Goal: Answer question/provide support

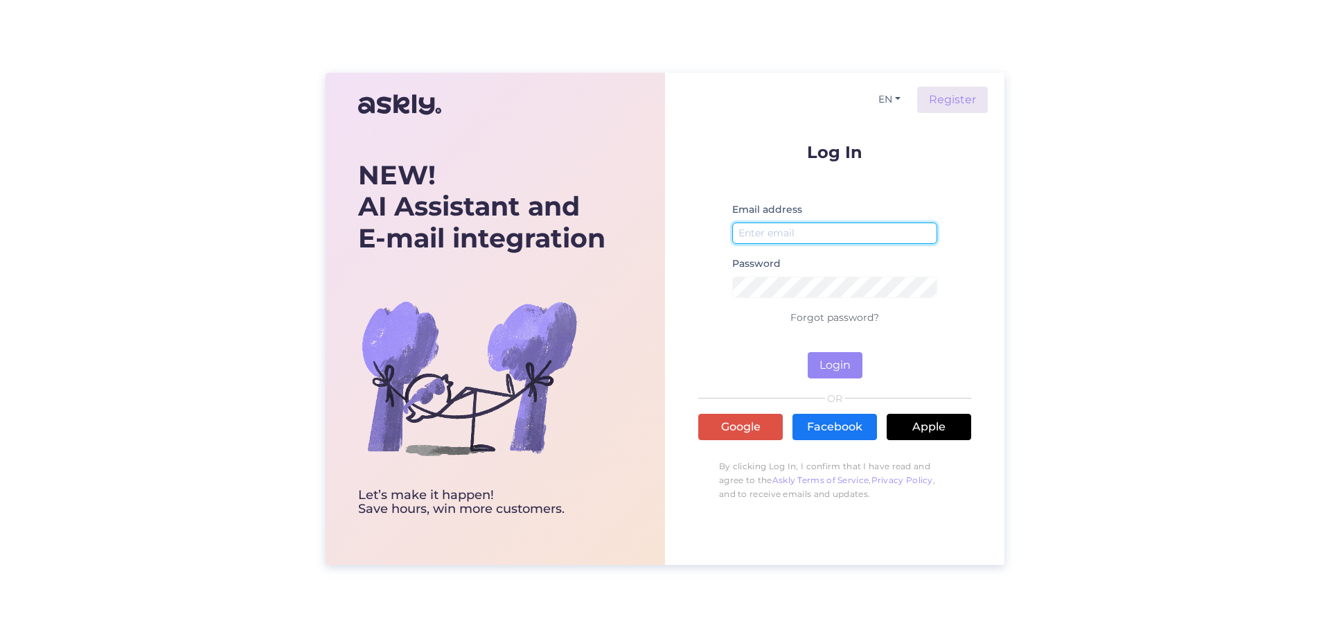
click at [814, 224] on input "email" at bounding box center [834, 232] width 205 height 21
type input "[PERSON_NAME][EMAIL_ADDRESS][DOMAIN_NAME]"
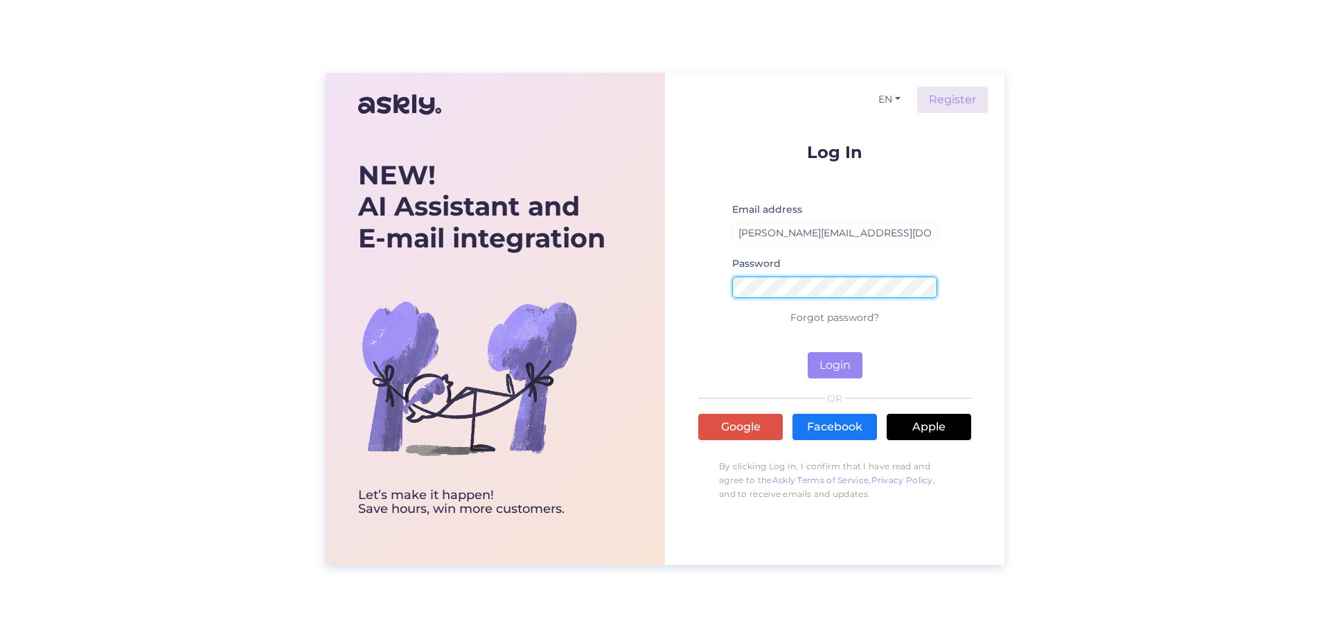
click at [808, 352] on button "Login" at bounding box center [835, 365] width 55 height 26
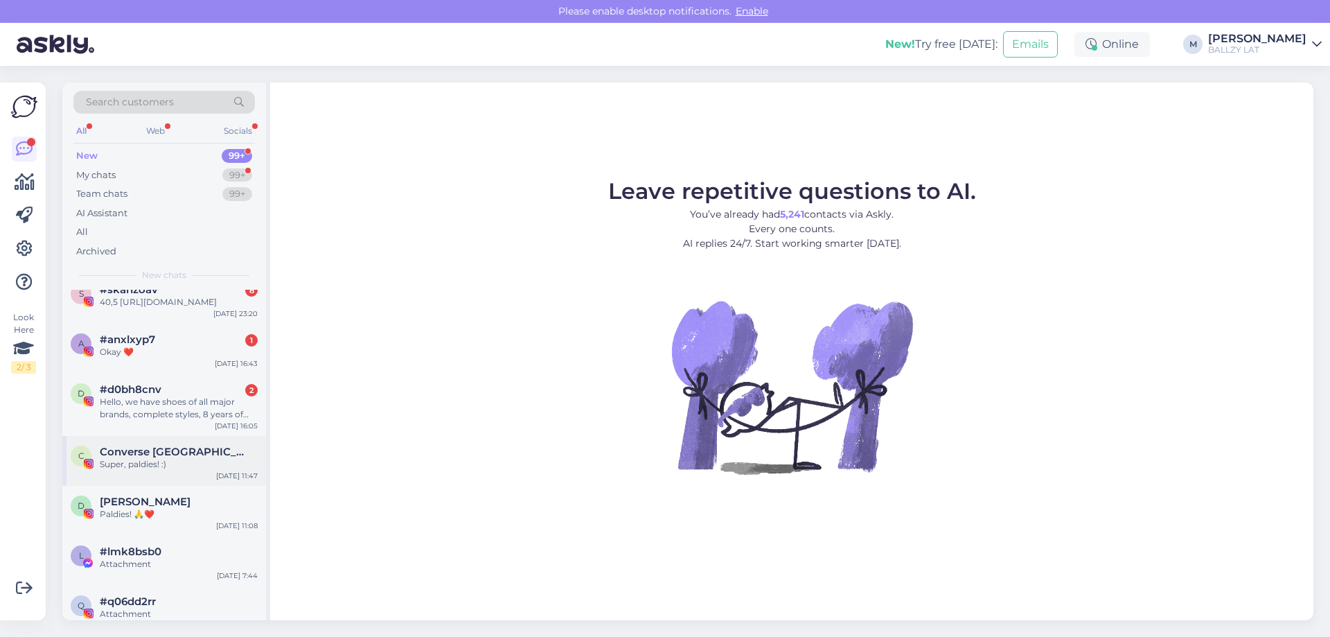
scroll to position [208, 0]
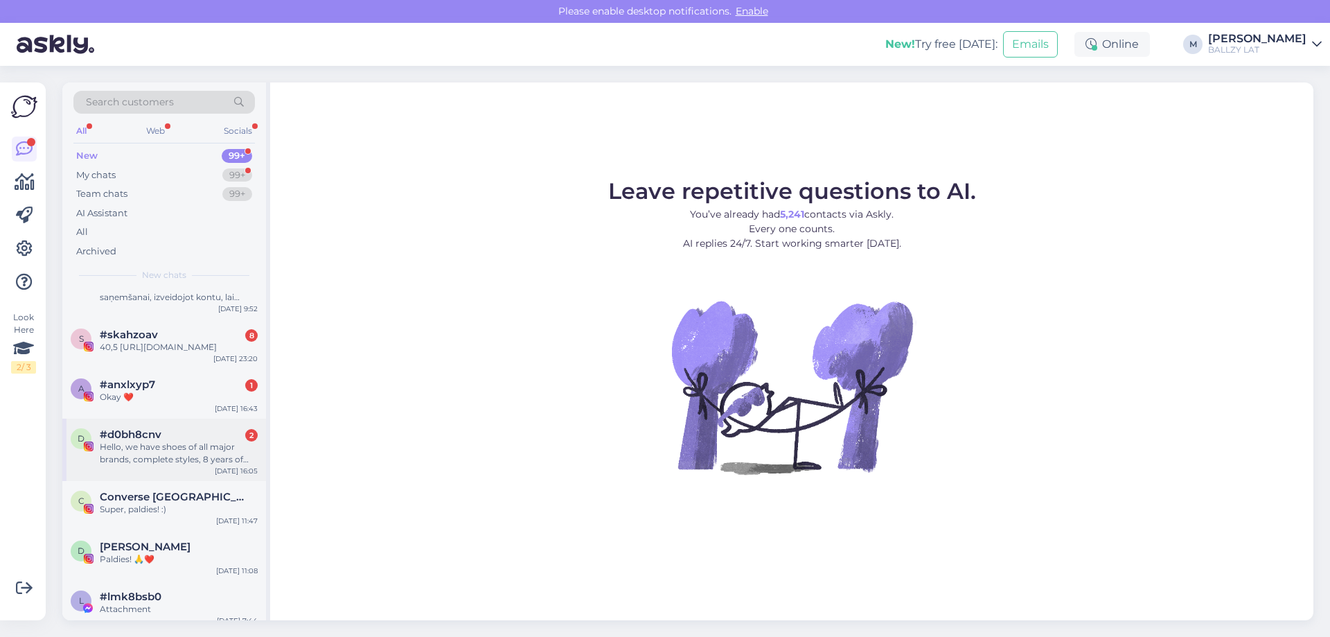
click at [203, 435] on div "d #d0bh8cnv 2 Hello, we have shoes of all major brands, complete styles, 8 year…" at bounding box center [164, 450] width 204 height 62
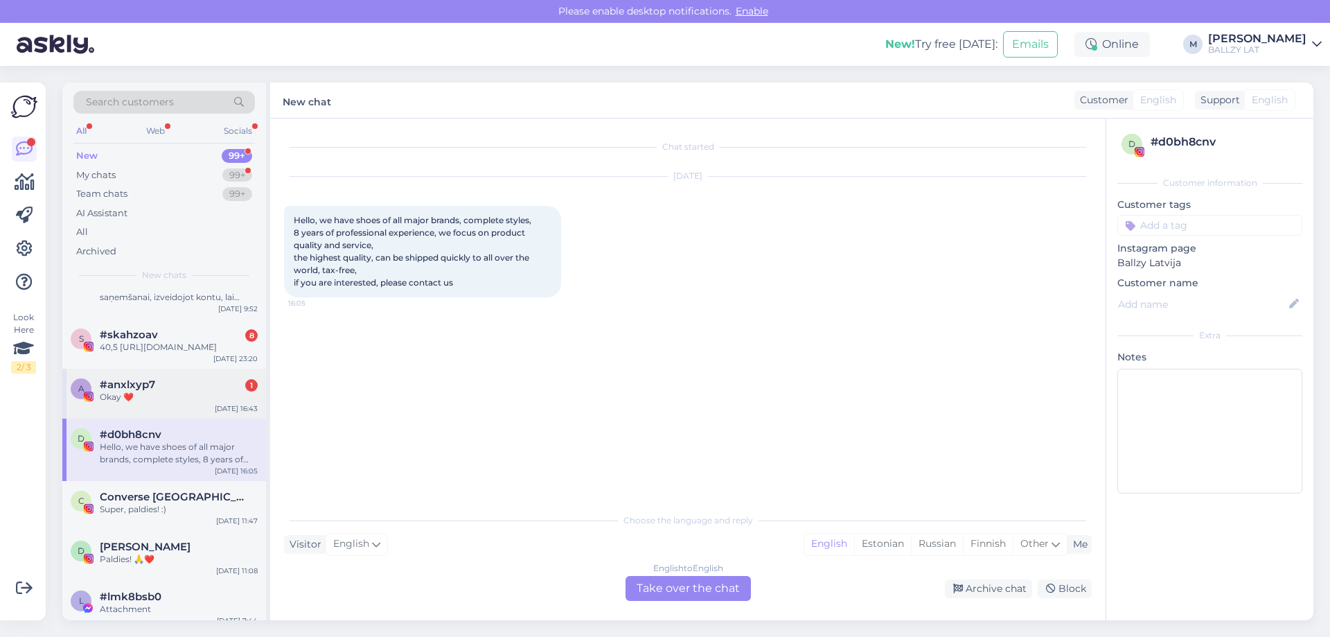
click at [181, 403] on div "Okay ❤️" at bounding box center [179, 397] width 158 height 12
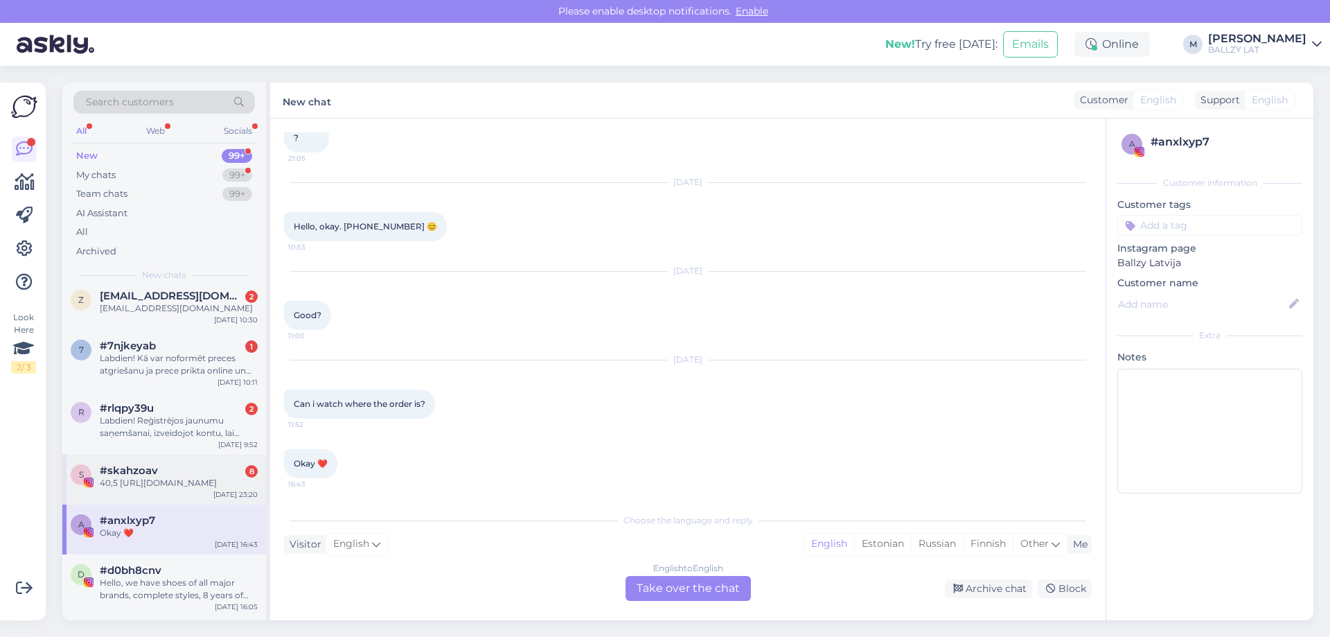
scroll to position [69, 0]
click at [193, 492] on div "40,5 [URL][DOMAIN_NAME]" at bounding box center [179, 485] width 158 height 12
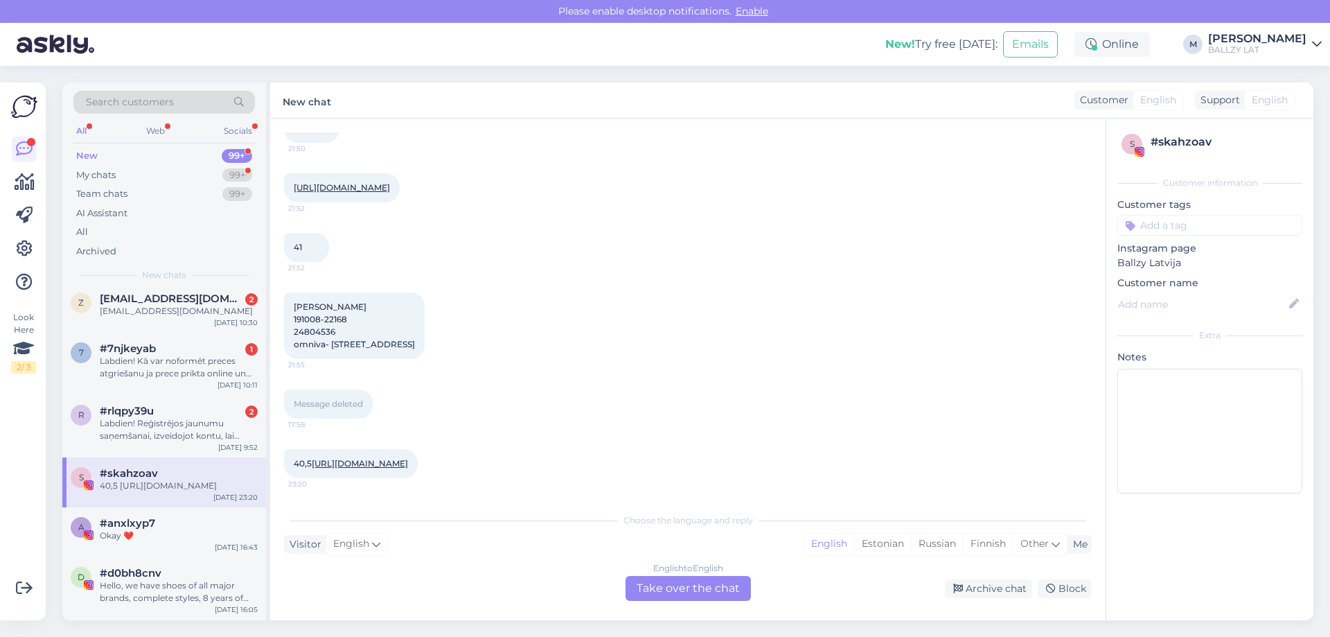
scroll to position [543, 0]
drag, startPoint x: 356, startPoint y: 245, endPoint x: 282, endPoint y: 245, distance: 74.1
click at [282, 245] on div "Chat started [DATE] 20:32 [DATE] 4:12 23:49 [DATE] Paldiess! 21:50 [URL][DOMAIN…" at bounding box center [688, 369] width 836 height 502
copy span "[PERSON_NAME]"
drag, startPoint x: 339, startPoint y: 272, endPoint x: 293, endPoint y: 272, distance: 45.7
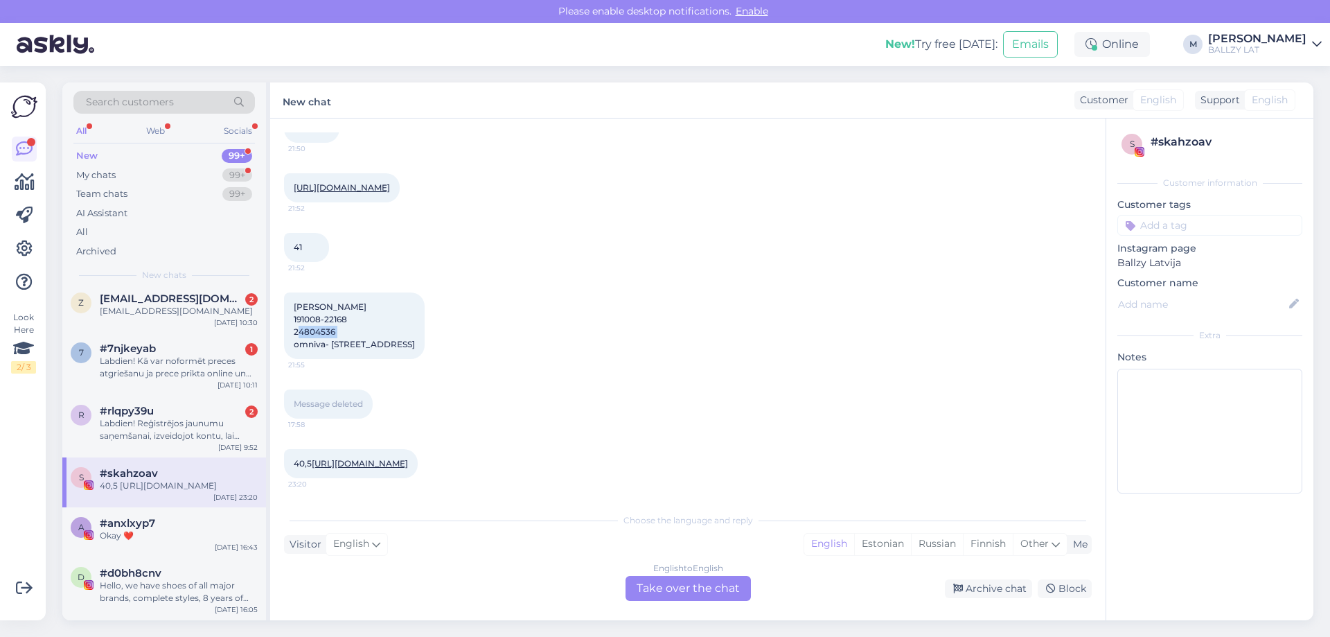
click at [293, 292] on div "[PERSON_NAME] 191008-22168 24804536 omniva- [STREET_ADDRESS] 21:55" at bounding box center [354, 325] width 141 height 67
copy span "24804536"
click at [218, 441] on div "Labdien! Reģistrējos jaunumu saņemšanai, izveidojot kontu, lai saņemtu 10% atla…" at bounding box center [179, 429] width 158 height 25
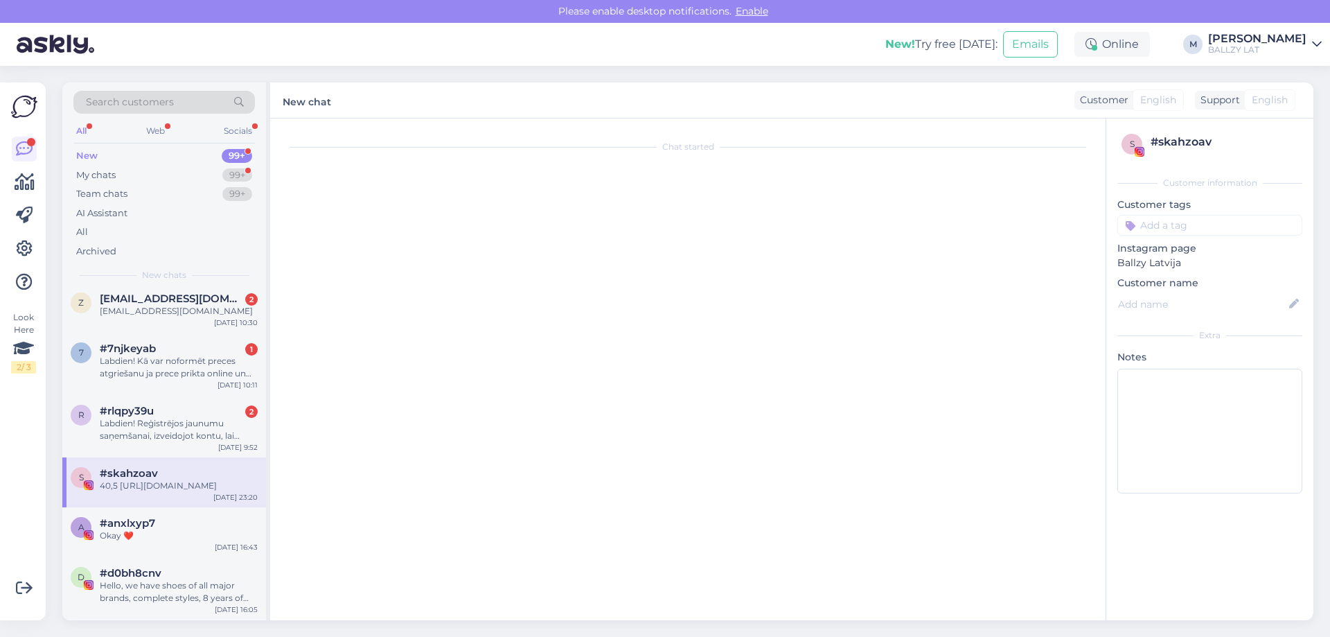
scroll to position [0, 0]
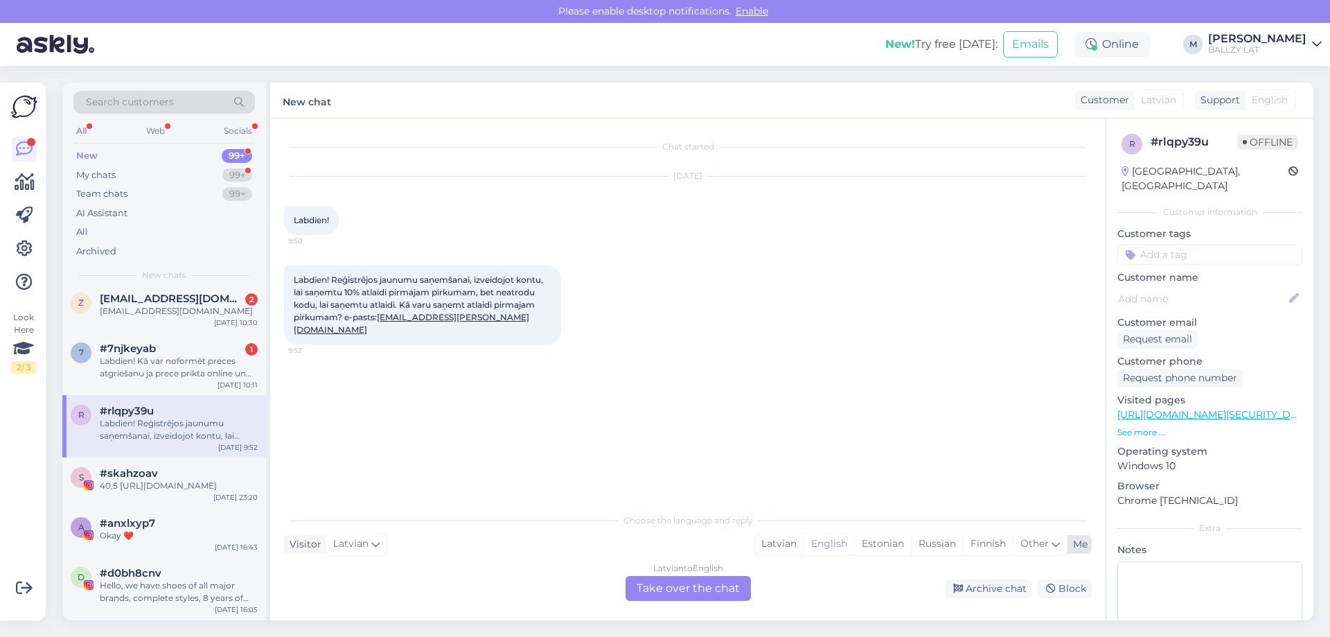
click at [764, 545] on div "Latvian" at bounding box center [779, 544] width 49 height 21
click at [694, 595] on div "Latvian to Latvian Take over the chat" at bounding box center [688, 588] width 125 height 25
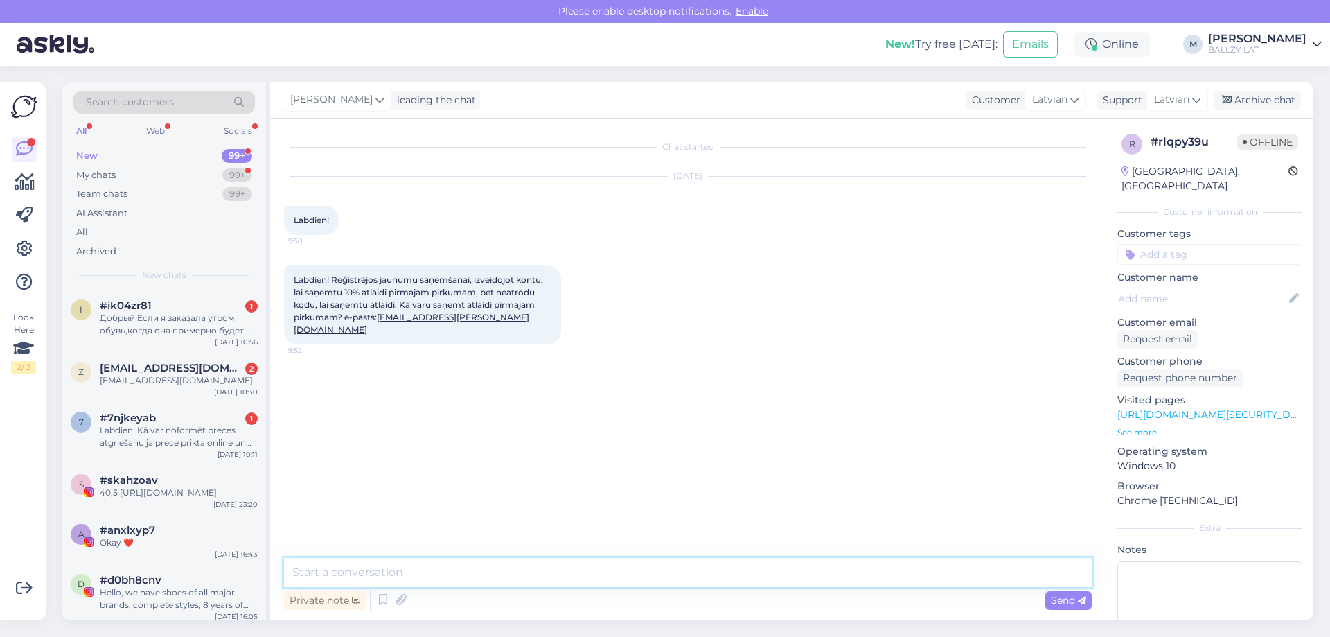
click at [538, 578] on textarea at bounding box center [688, 572] width 808 height 29
paste textarea "KLIENT10-DBQRE150"
type textarea "Sveiki! Šeit būs kodiņš: KLIENT10-DBQRE150"
drag, startPoint x: 186, startPoint y: 425, endPoint x: 227, endPoint y: 425, distance: 40.2
click at [187, 425] on div "Labdien! Kā var noformēt preces atgriešanu ja prece prikta online un piegādāta …" at bounding box center [179, 436] width 158 height 25
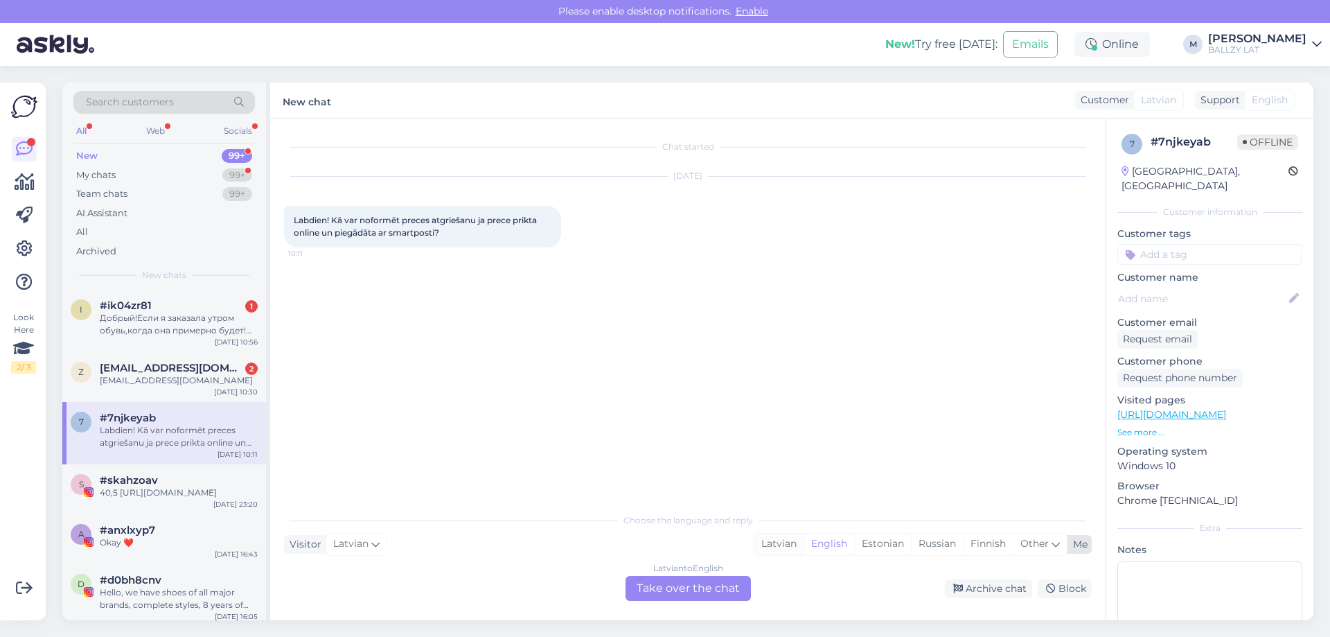
click at [779, 542] on div "Latvian" at bounding box center [779, 544] width 49 height 21
click at [702, 588] on div "Latvian to Latvian Take over the chat" at bounding box center [688, 588] width 125 height 25
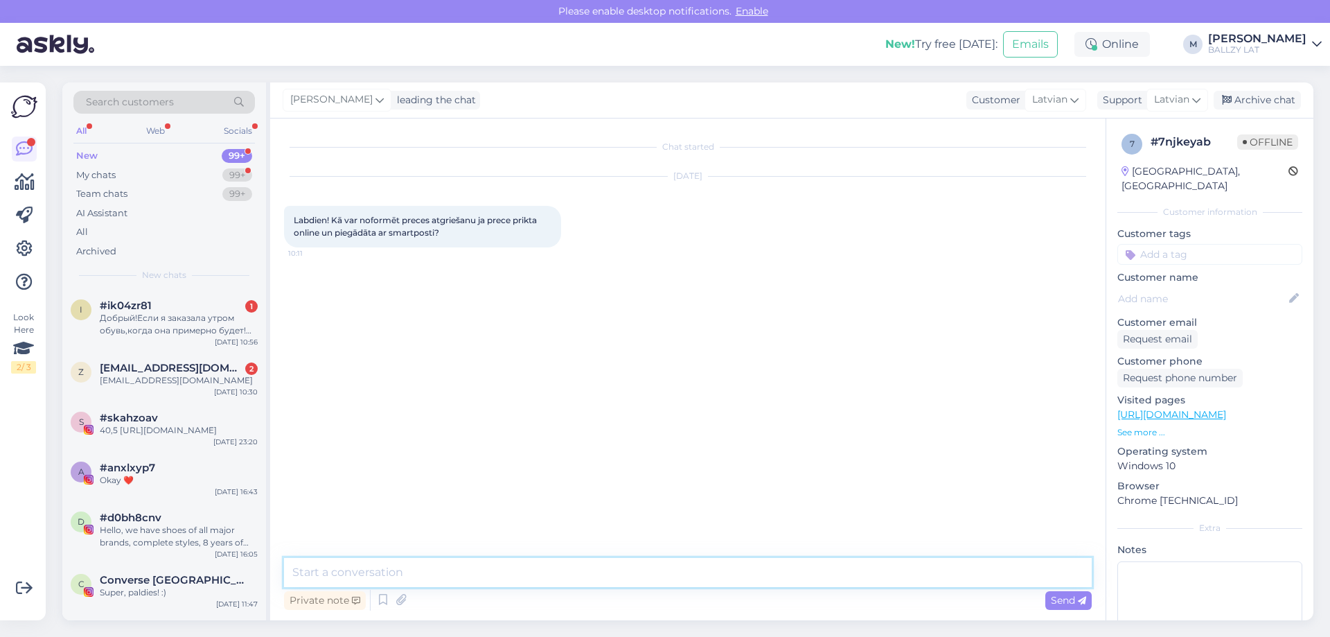
click at [355, 565] on textarea at bounding box center [688, 572] width 808 height 29
paste textarea "[URL][DOMAIN_NAME]"
type textarea "Sveiki! Skat šeit: [URL][DOMAIN_NAME]"
click at [148, 364] on span "[EMAIL_ADDRESS][DOMAIN_NAME]" at bounding box center [172, 368] width 144 height 12
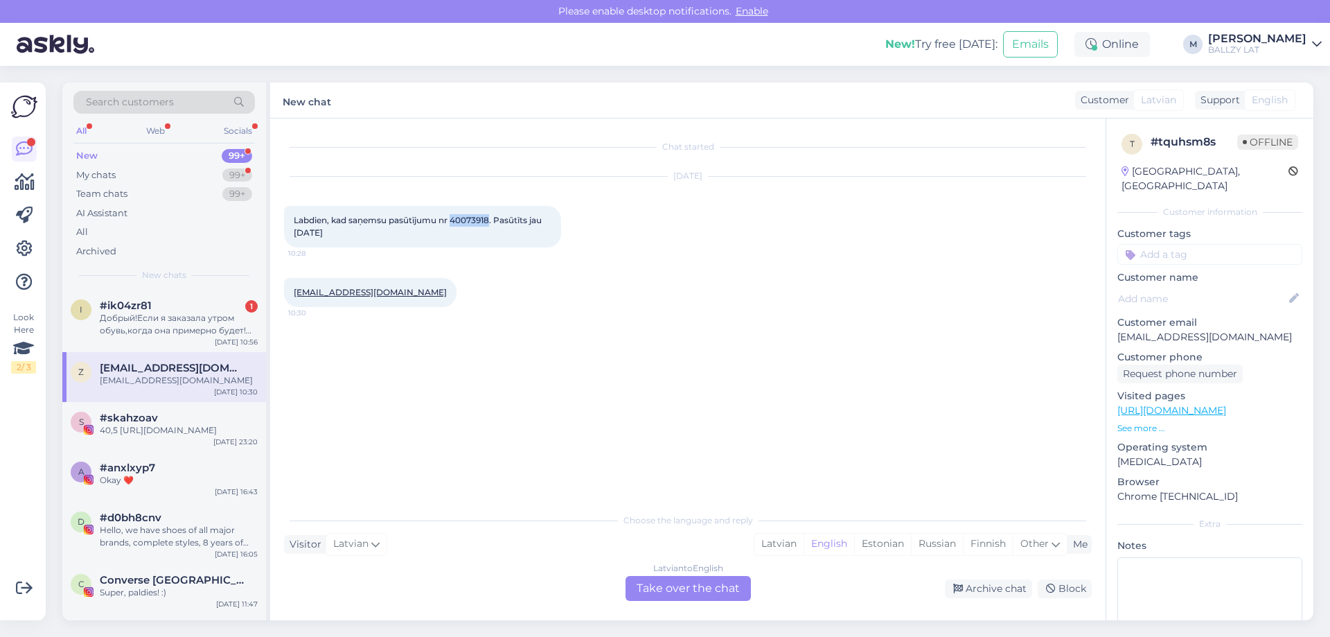
drag, startPoint x: 491, startPoint y: 218, endPoint x: 454, endPoint y: 222, distance: 37.0
click at [454, 222] on span "Labdien, kad saņemsu pasūtījumu nr 40073918. Pasūtīts jau [DATE]" at bounding box center [419, 226] width 250 height 23
copy span "40073918"
click at [201, 314] on div "Добрый!Если я заказала утром обувь,когда она примерно будет![GEOGRAPHIC_DATA]." at bounding box center [179, 324] width 158 height 25
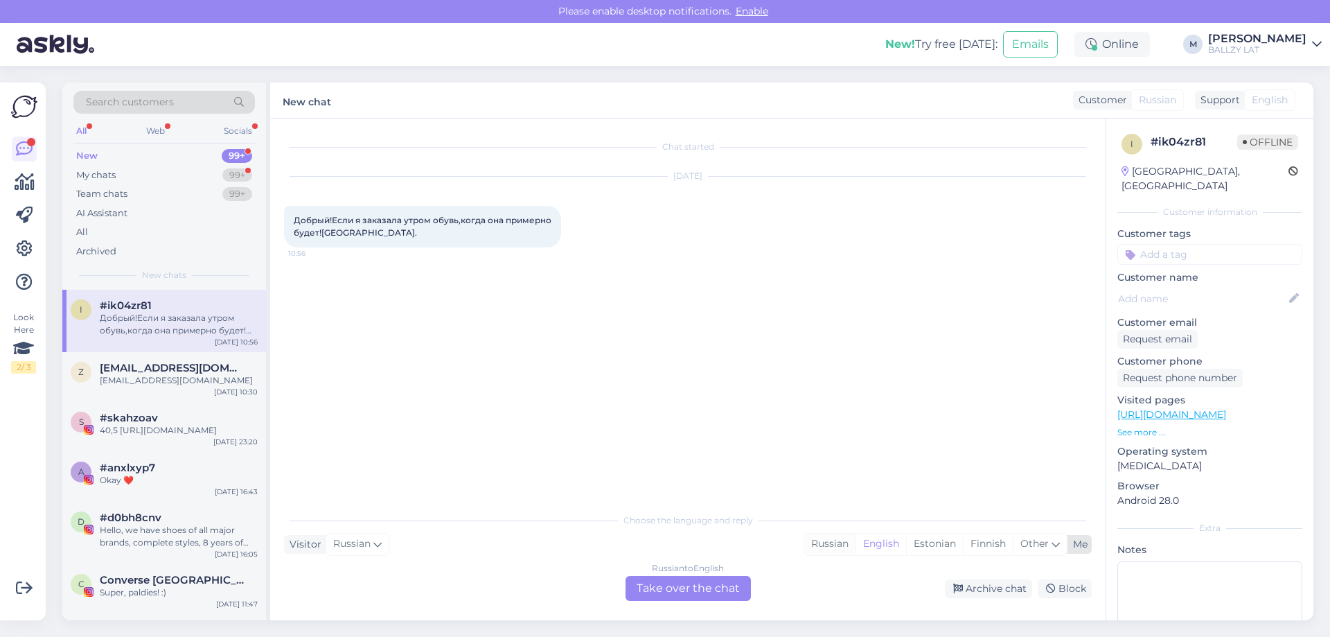
click at [818, 539] on div "Russian" at bounding box center [829, 544] width 51 height 21
click at [744, 585] on div "Russian to Russian Take over the chat" at bounding box center [688, 588] width 125 height 25
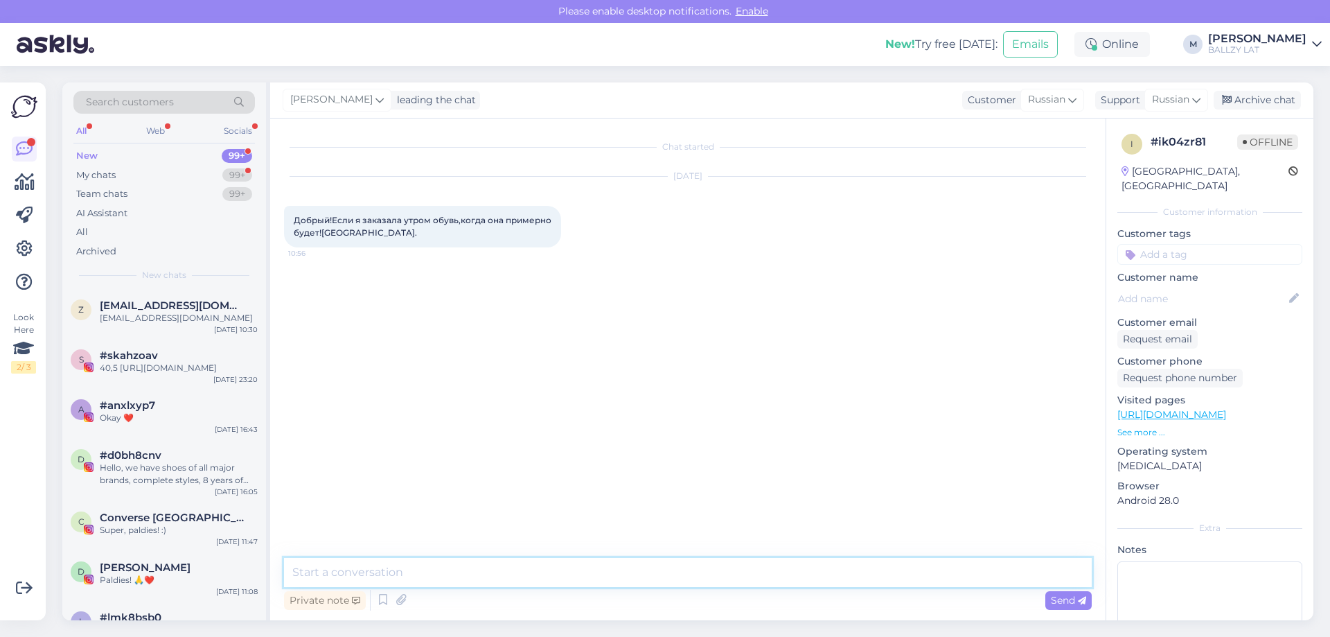
click at [635, 576] on textarea at bounding box center [688, 572] width 808 height 29
type textarea "Sveiki! Pasūtījuma apstrāde 2-5 darba dienas, piegāde 1-4 dienas"
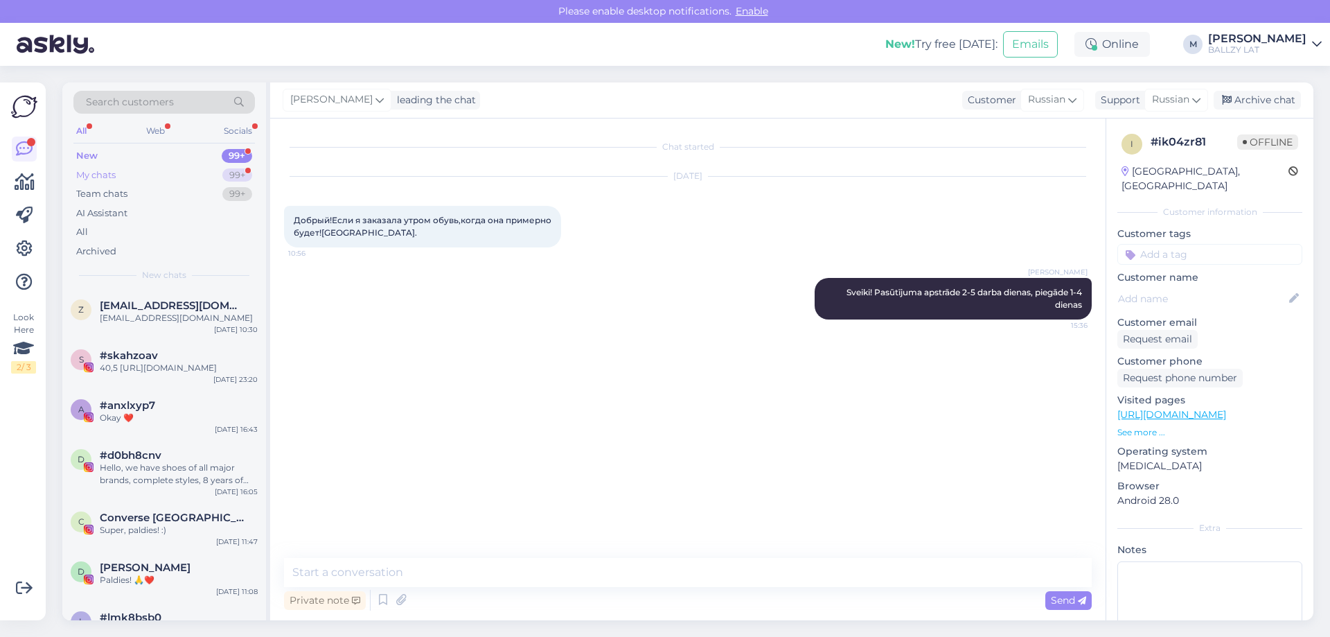
click at [81, 179] on div "My chats" at bounding box center [95, 175] width 39 height 14
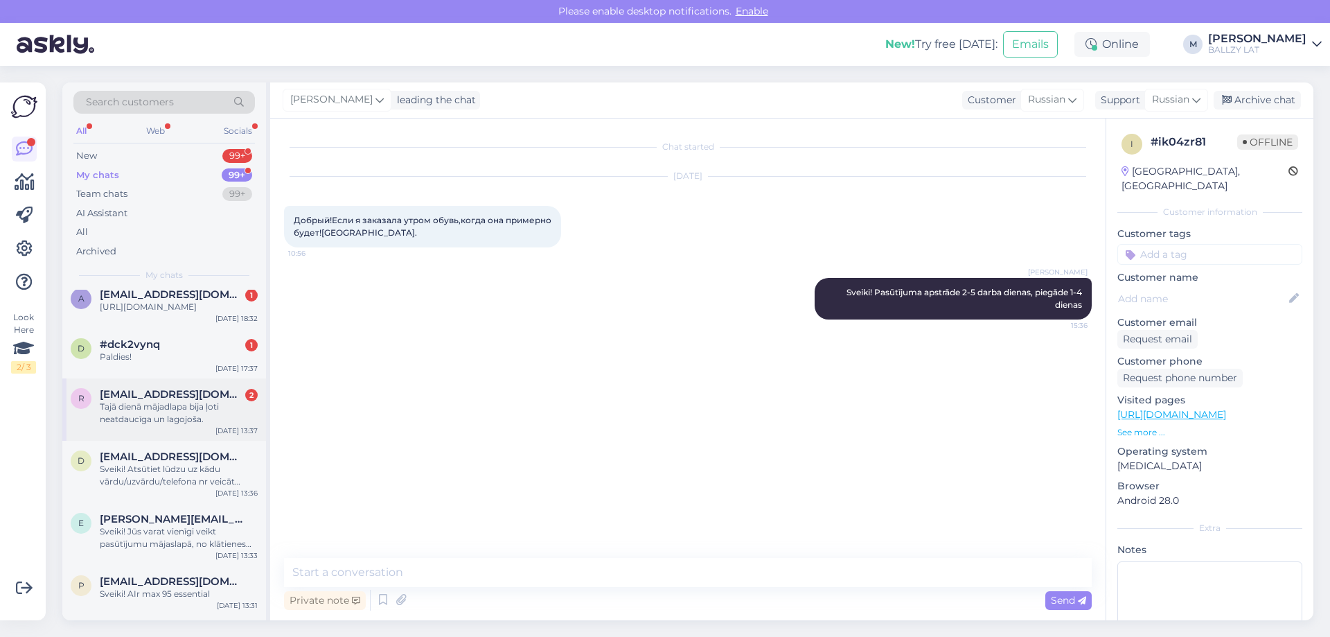
scroll to position [346, 0]
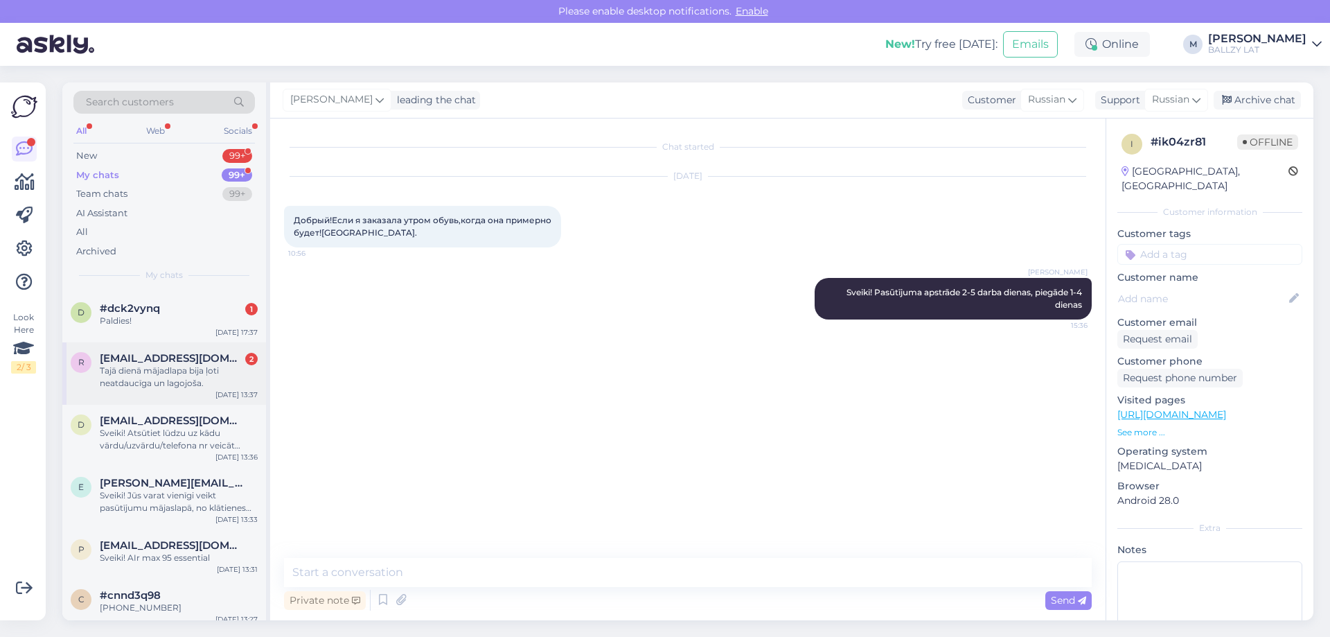
click at [184, 383] on div "Tajā dienā mājadlapa bija ļoti neatdaucīga un lagojoša." at bounding box center [179, 376] width 158 height 25
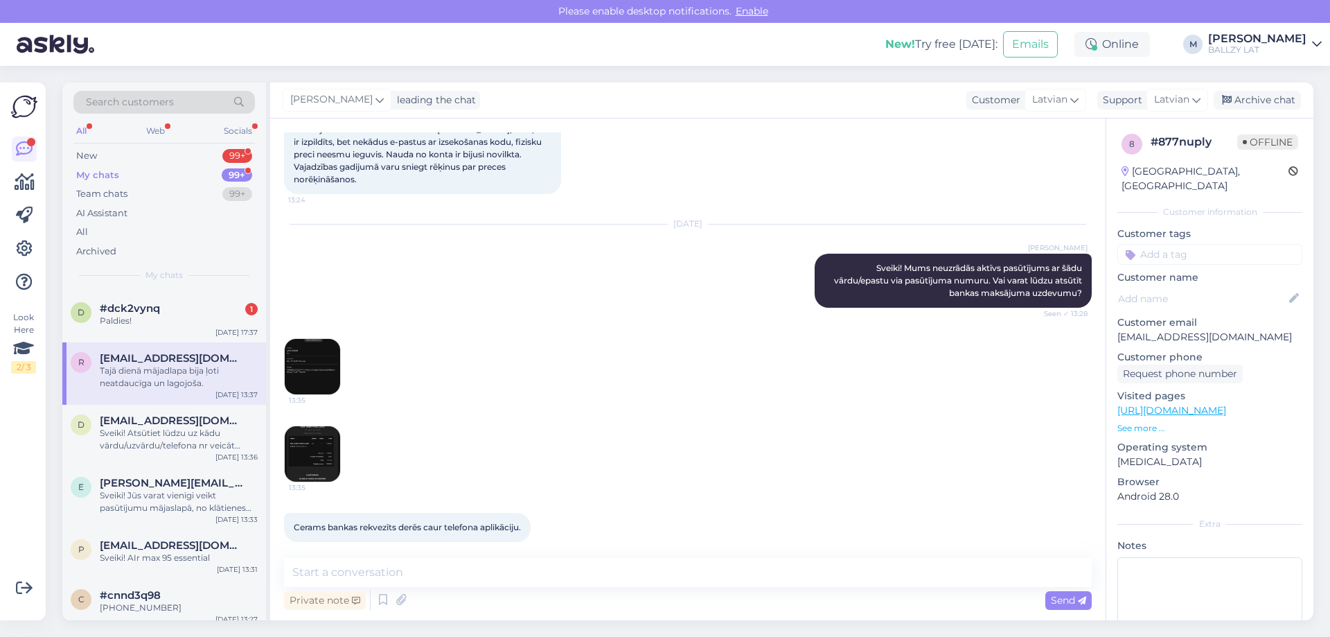
scroll to position [121, 0]
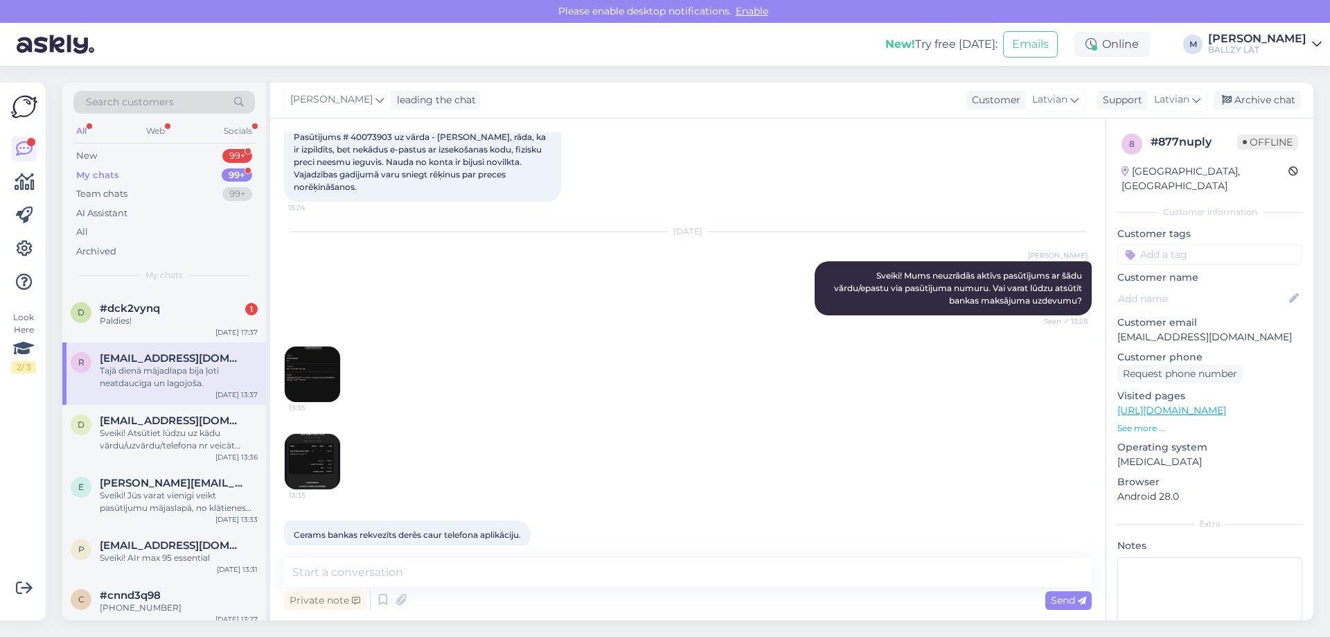
click at [308, 369] on img at bounding box center [312, 373] width 55 height 55
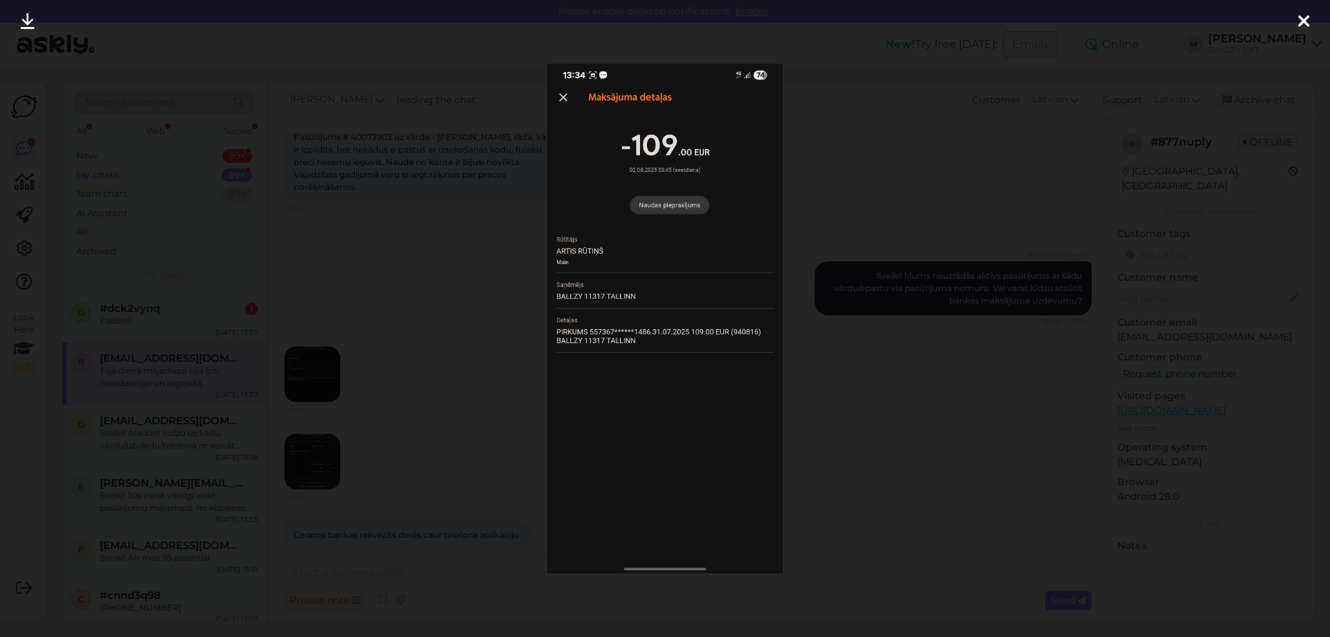
click at [436, 381] on div at bounding box center [665, 318] width 1330 height 637
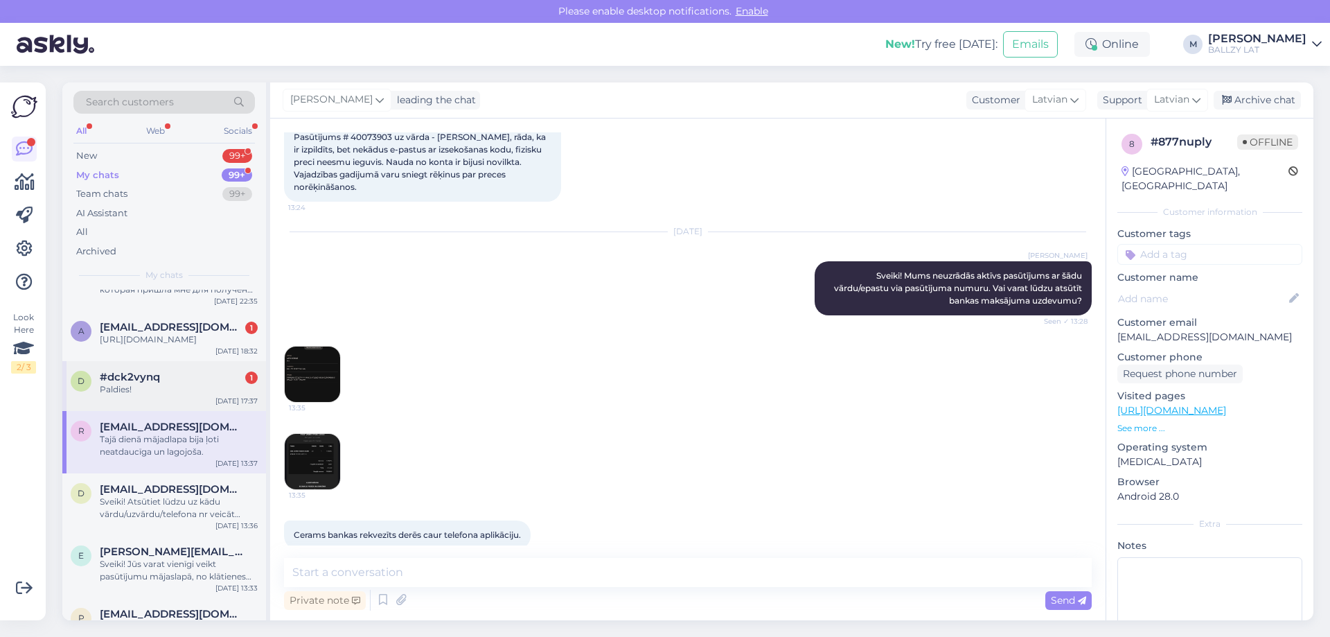
scroll to position [277, 0]
click at [177, 396] on div "Paldies!" at bounding box center [179, 390] width 158 height 12
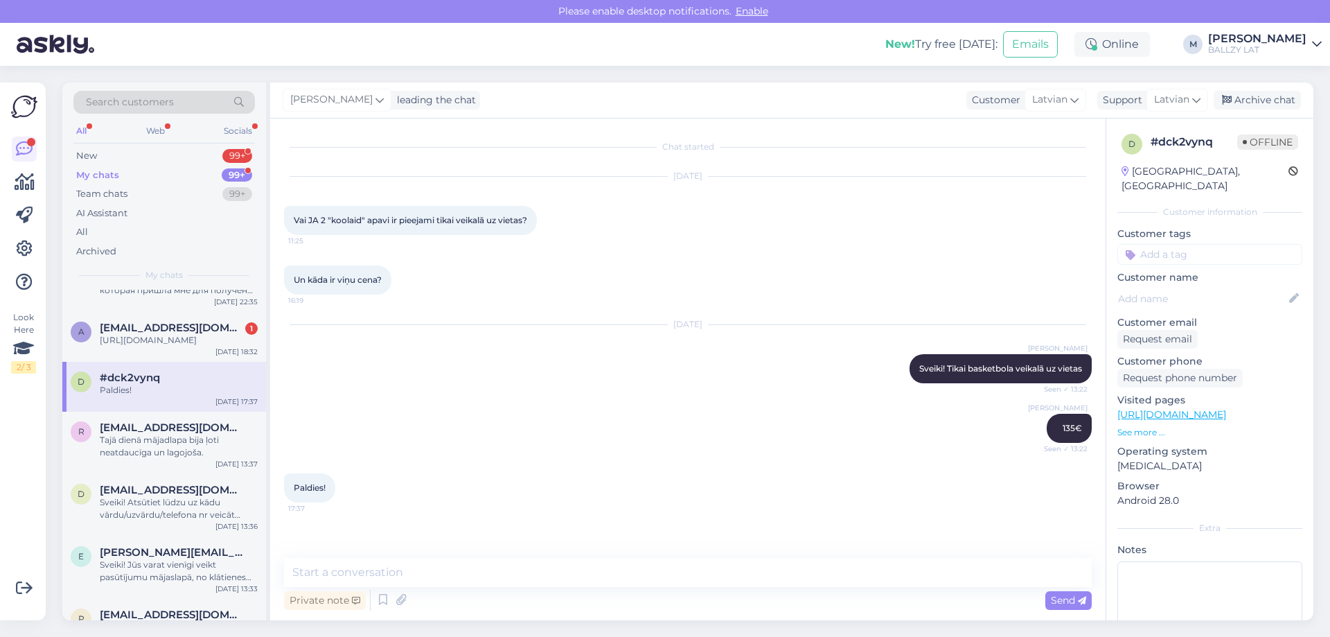
scroll to position [0, 0]
click at [173, 346] on div "[URL][DOMAIN_NAME]" at bounding box center [179, 340] width 158 height 12
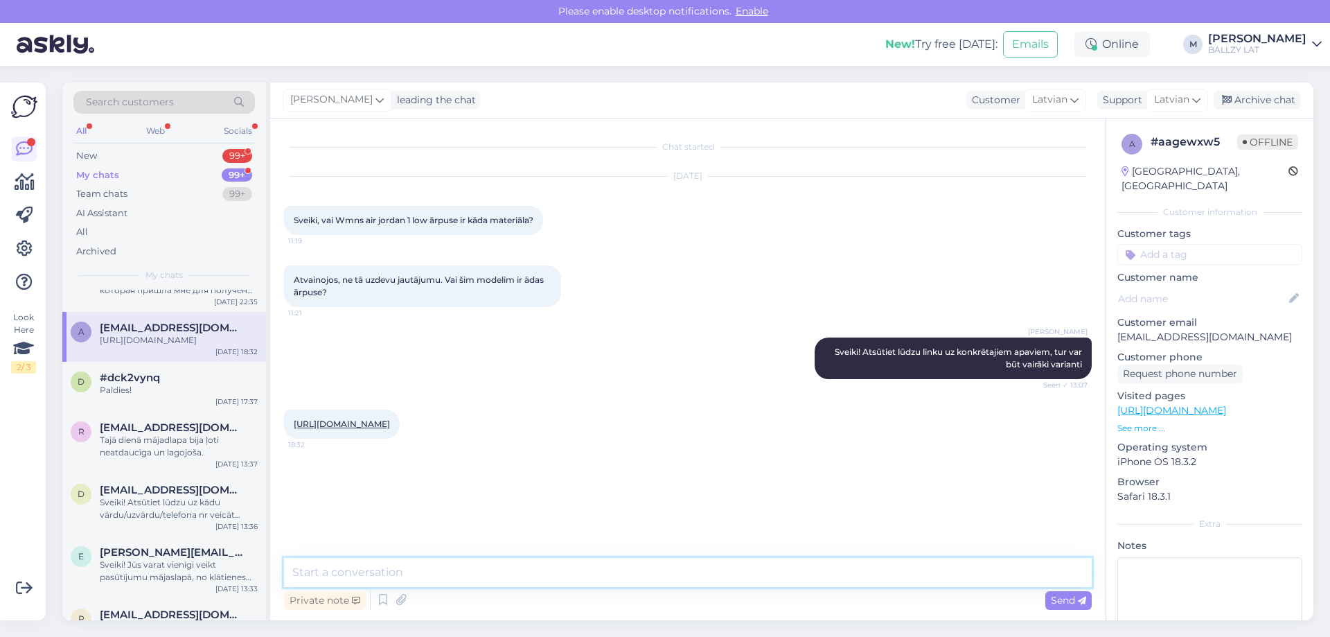
click at [423, 575] on textarea at bounding box center [688, 572] width 808 height 29
type textarea "Āda un sintētiskā āda"
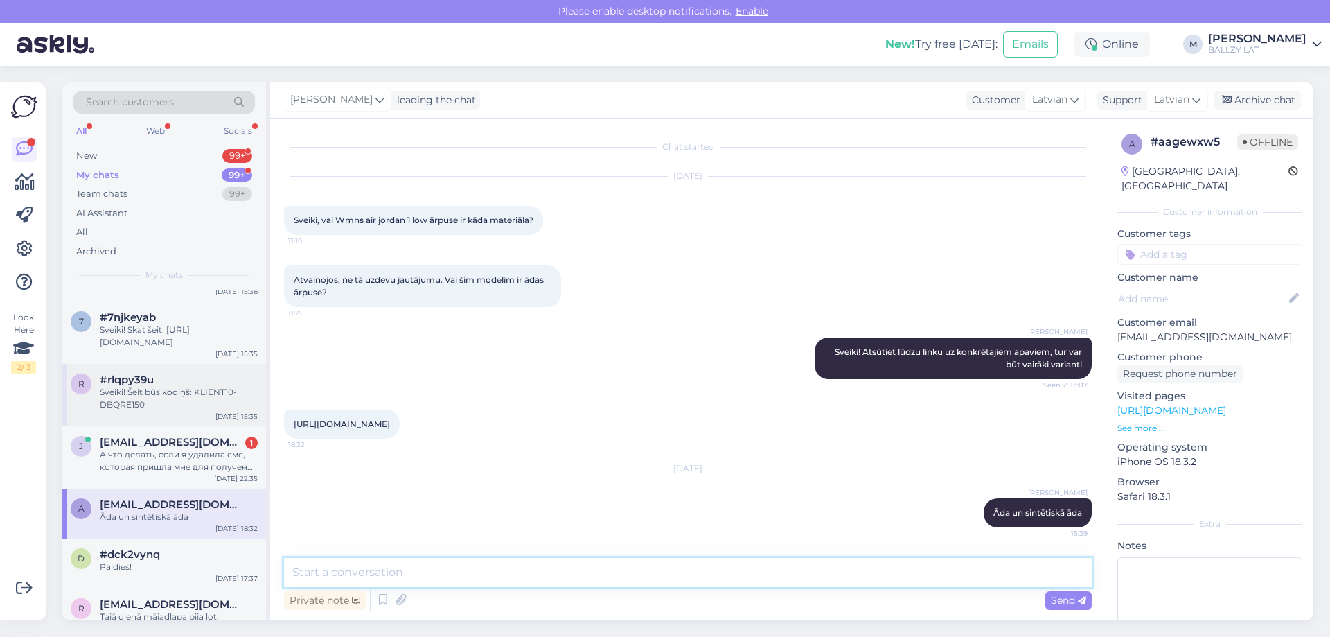
scroll to position [69, 0]
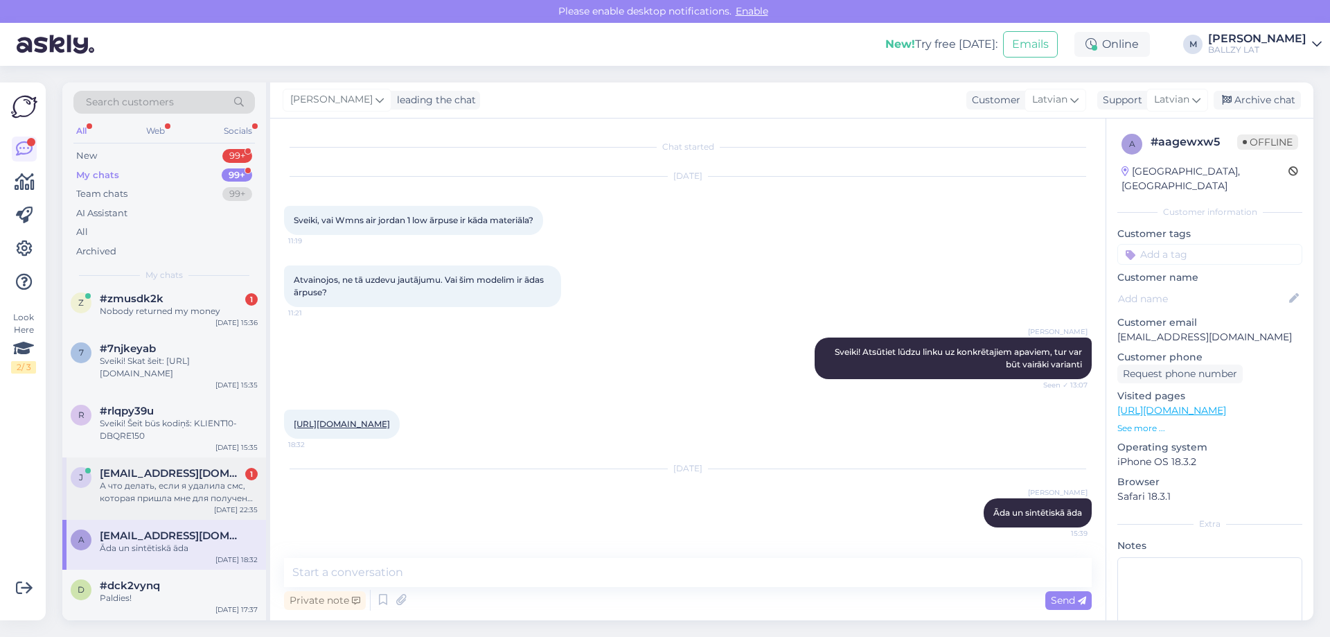
click at [152, 483] on div "А что делать, если я удалила смс, которая пришла мне для получения и код не сох…" at bounding box center [179, 491] width 158 height 25
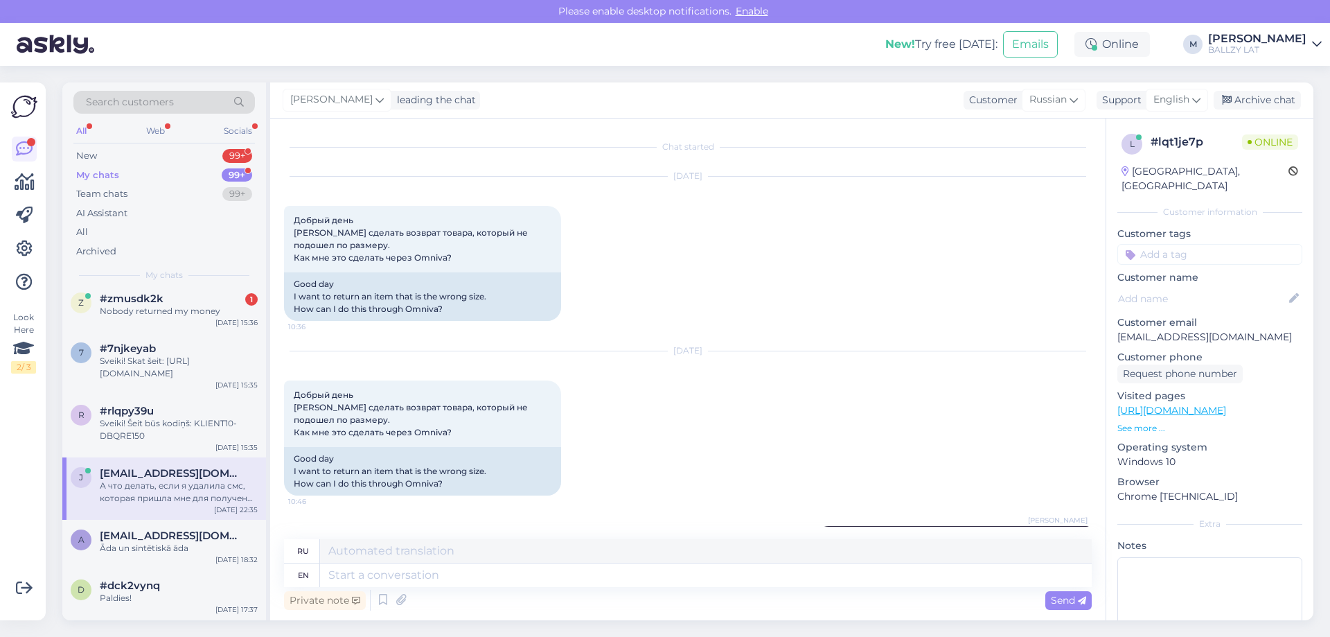
scroll to position [200, 0]
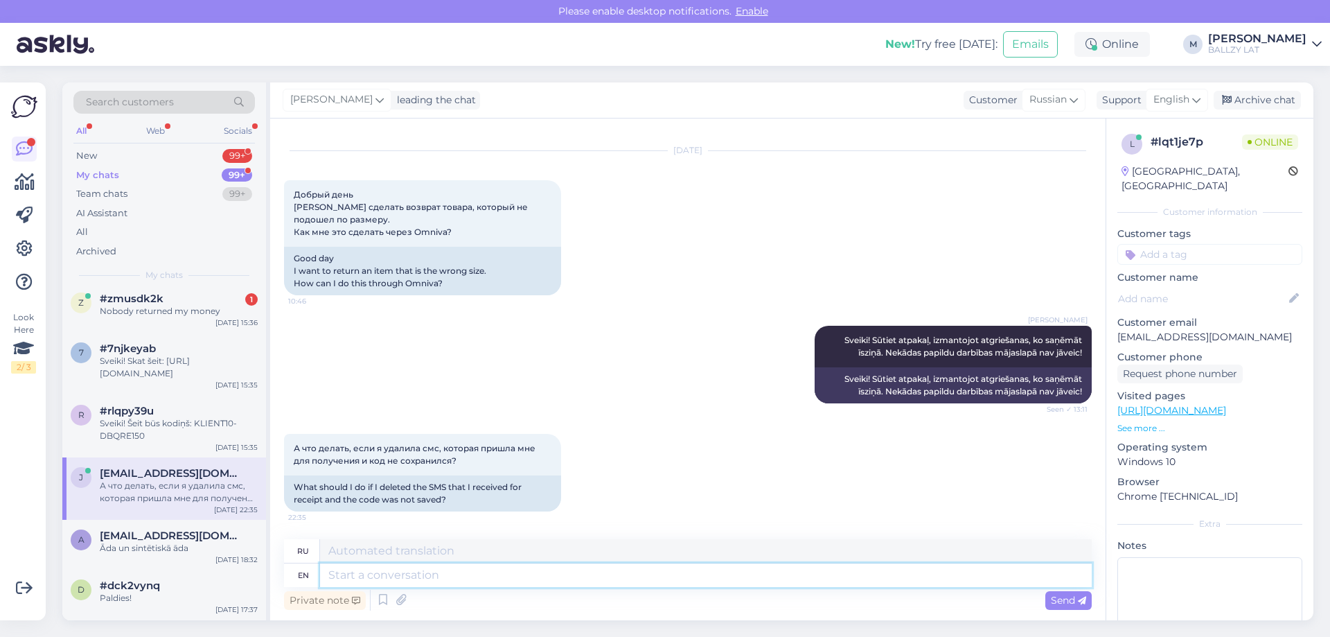
click at [474, 581] on textarea at bounding box center [706, 575] width 772 height 24
click at [457, 549] on textarea at bounding box center [706, 551] width 772 height 24
drag, startPoint x: 761, startPoint y: 555, endPoint x: 292, endPoint y: 526, distance: 470.7
click at [292, 526] on div "Chat started [DATE] Добрый день Хочу сделать возврат товара, который не подошел…" at bounding box center [688, 369] width 836 height 502
type textarea "Tādā gadījumā būs jāsazinās ar Omnivu, lai atsūta Jums jaunu kodiņu."
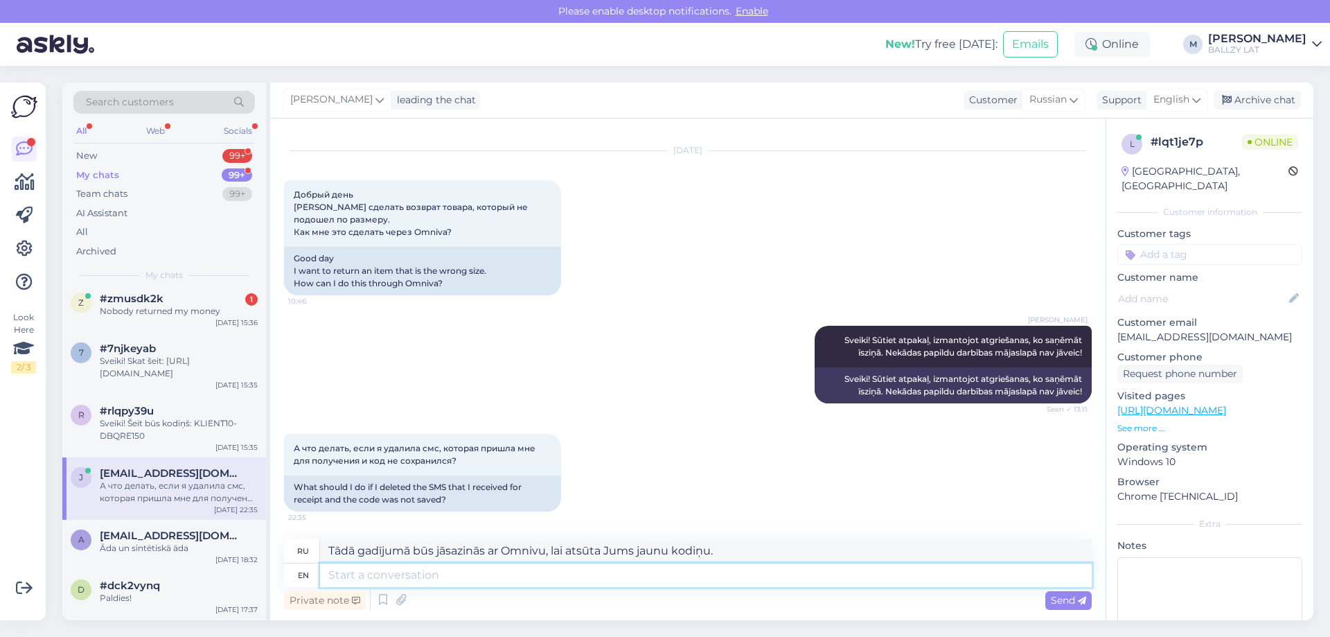
click at [425, 567] on textarea at bounding box center [706, 575] width 772 height 24
paste textarea "Tādā gadījumā būs jāsazinās ar Omnivu, lai atsūta Jums jaunu kodiņu."
type textarea "Tādā gadījumā būs jāsazinās ar Omnivu, lai atsūta Jums jaunu kodiņu."
click at [725, 552] on textarea "Tādā gadījumā būs jāsazinās ar Omnivu, lai atsūta Jums jaunu kodiņu." at bounding box center [706, 551] width 772 height 24
drag, startPoint x: 754, startPoint y: 549, endPoint x: 217, endPoint y: 545, distance: 537.0
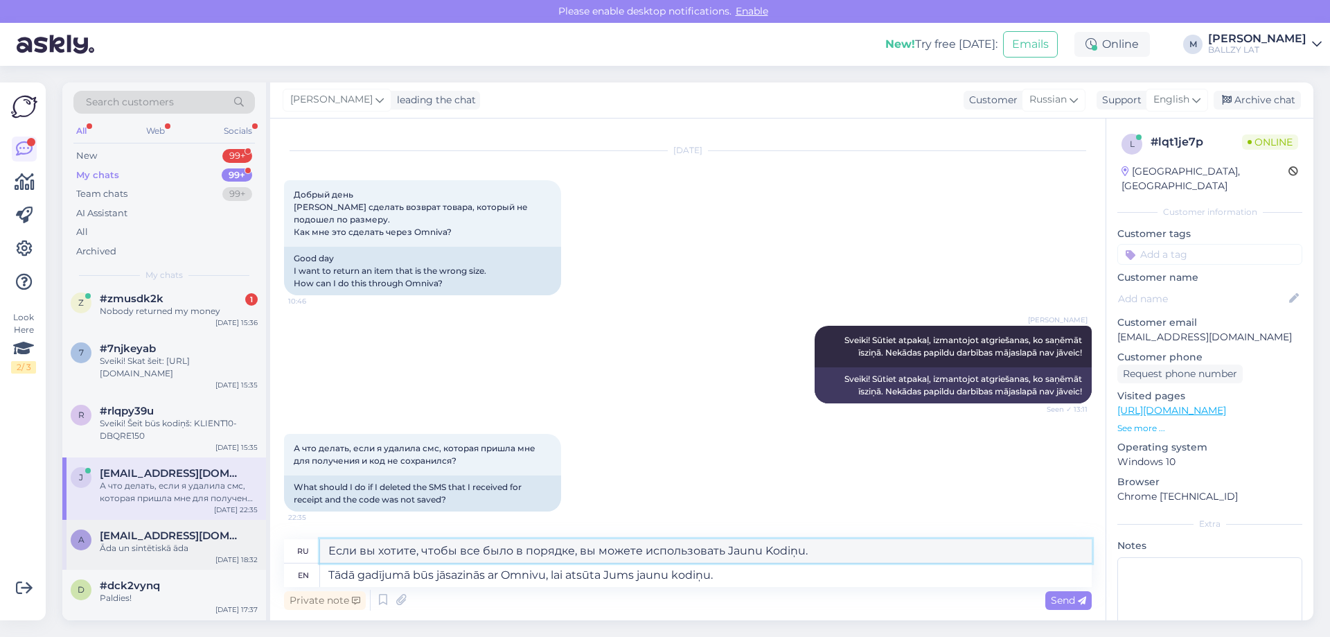
click at [217, 545] on div "Search customers All Web Socials New 99+ My chats 99+ Team chats 99+ AI Assista…" at bounding box center [687, 351] width 1251 height 538
paste textarea "Tādā gadījumā būs jāsazinās ar Omnivu, lai atsūta Jums jaunu kodiņu."
drag, startPoint x: 784, startPoint y: 538, endPoint x: 783, endPoint y: 548, distance: 9.7
click at [782, 545] on div "Chat started [DATE] Добрый день Хочу сделать возврат товара, который не подошел…" at bounding box center [688, 369] width 836 height 502
drag, startPoint x: 679, startPoint y: 550, endPoint x: 244, endPoint y: 540, distance: 435.3
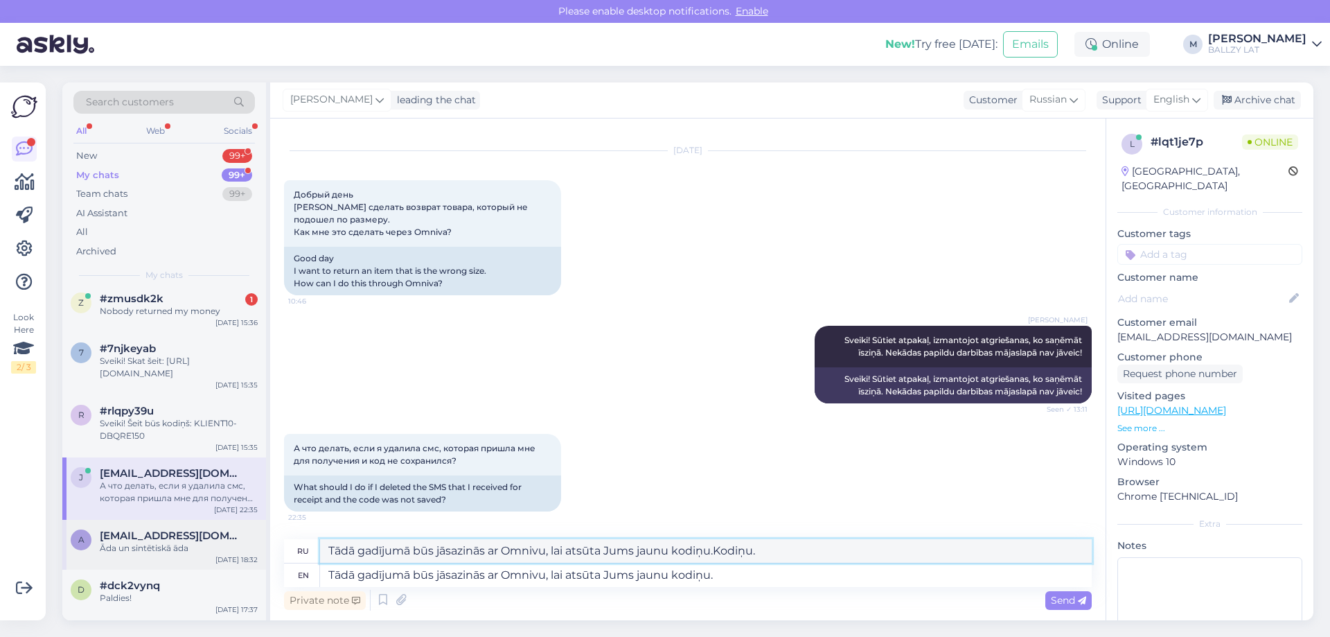
click at [244, 540] on div "Search customers All Web Socials New 99+ My chats 99+ Team chats 99+ AI Assista…" at bounding box center [687, 351] width 1251 height 538
paste textarea
type textarea "Tādā gadījumā būs jāsazinās ar Omnivu, lai atsūta Jums jaunu kodiņu."
click at [1068, 597] on span "Send" at bounding box center [1068, 600] width 35 height 12
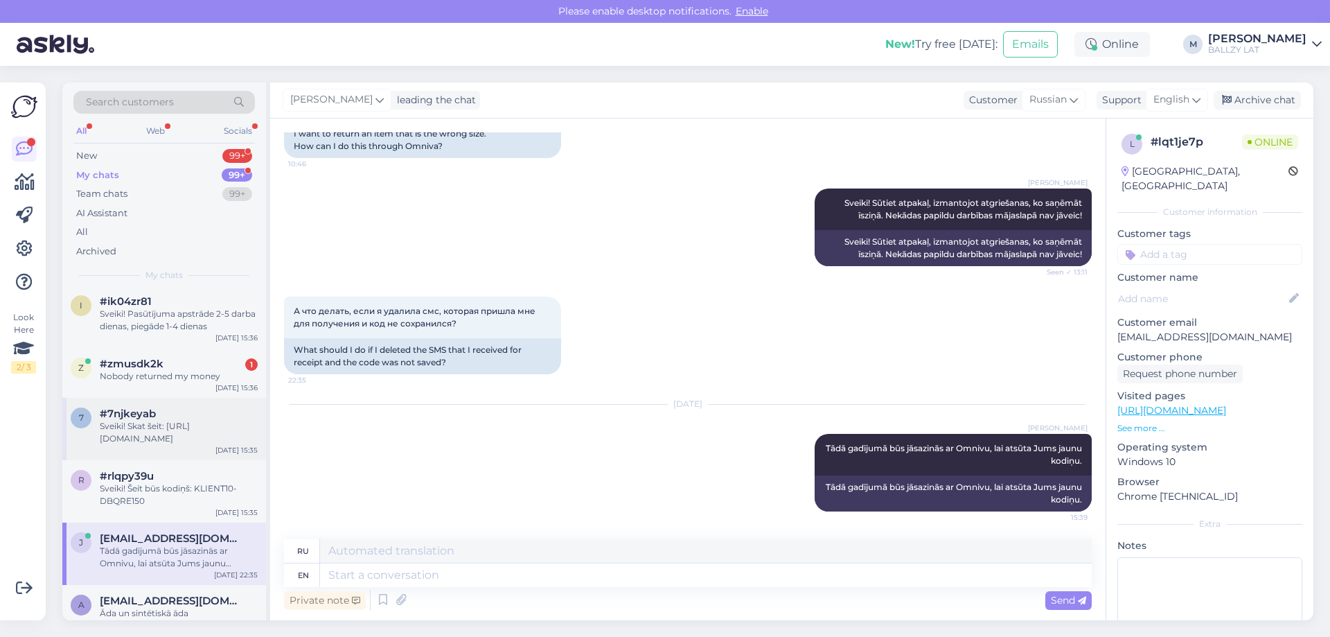
scroll to position [0, 0]
click at [190, 383] on div "Nobody returned my money" at bounding box center [179, 380] width 158 height 12
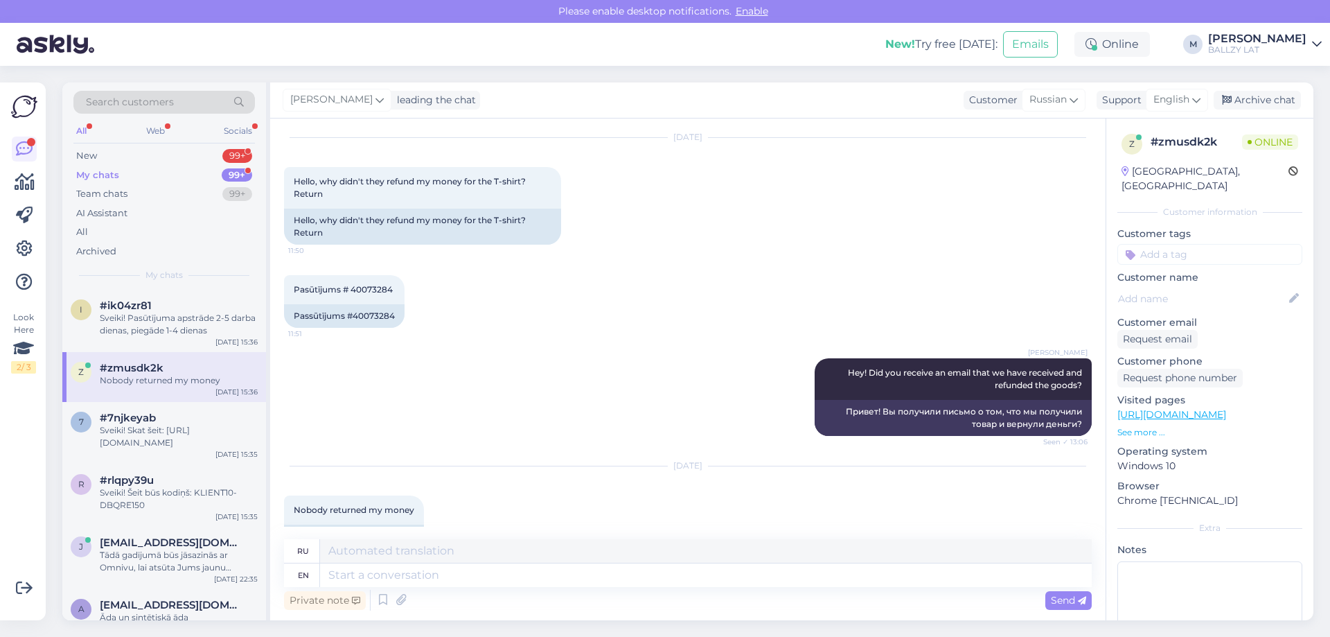
scroll to position [76, 0]
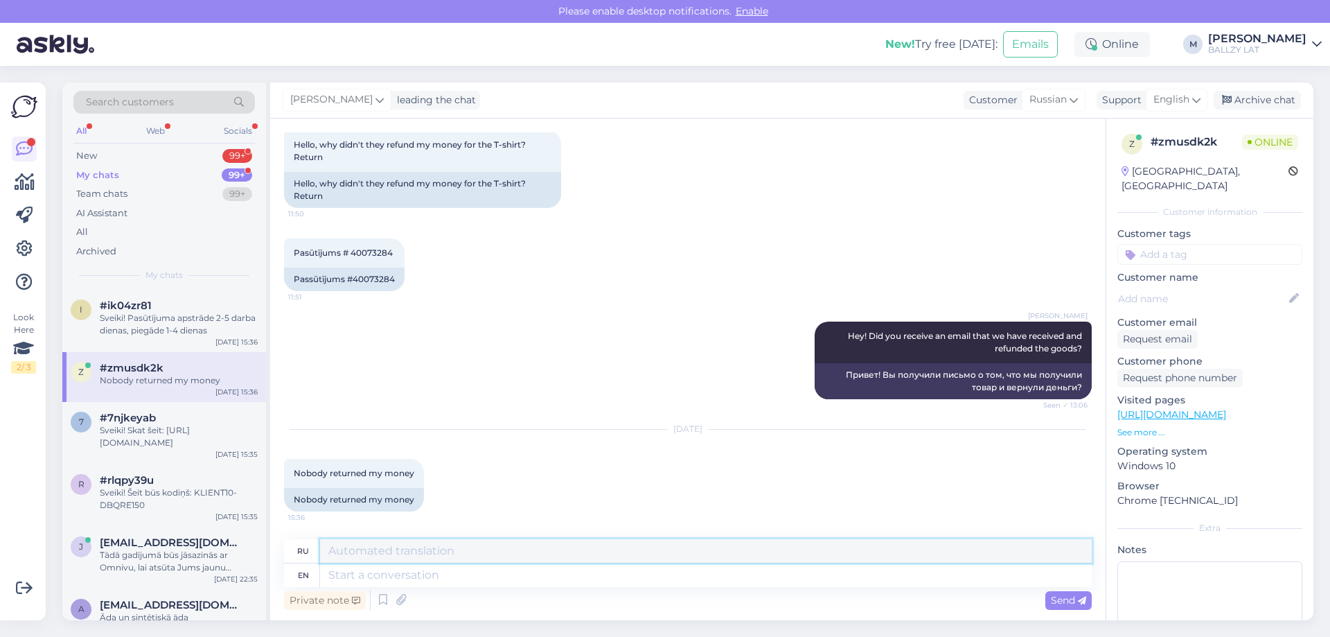
click at [480, 556] on textarea at bounding box center [706, 551] width 772 height 24
type textarea "B"
drag, startPoint x: 513, startPoint y: 545, endPoint x: 254, endPoint y: 542, distance: 259.2
click at [254, 542] on div "Search customers All Web Socials New 99+ My chats 99+ Team chats 99+ AI Assista…" at bounding box center [687, 351] width 1251 height 538
type textarea "When did you send it back?"
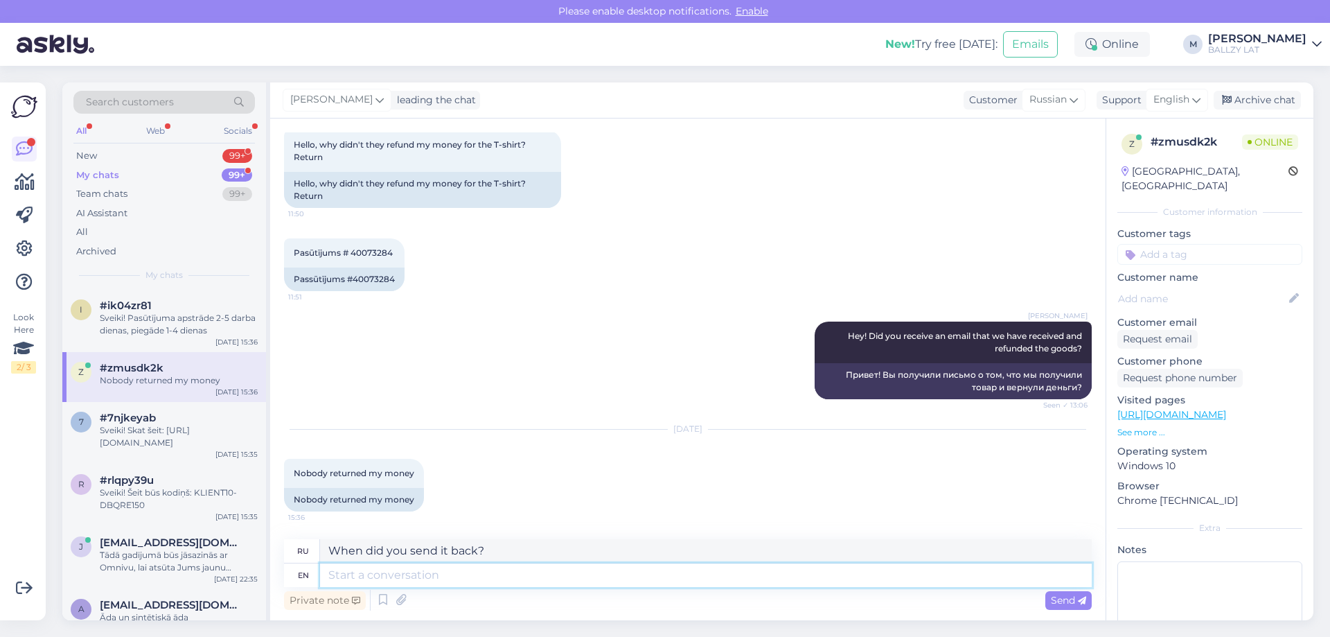
click at [396, 576] on textarea at bounding box center [706, 575] width 772 height 24
paste textarea "When did you send it back?"
type textarea "When did you send it back?"
type textarea "Когда вы его отправили обратно?"
type textarea "When did you send it back?"
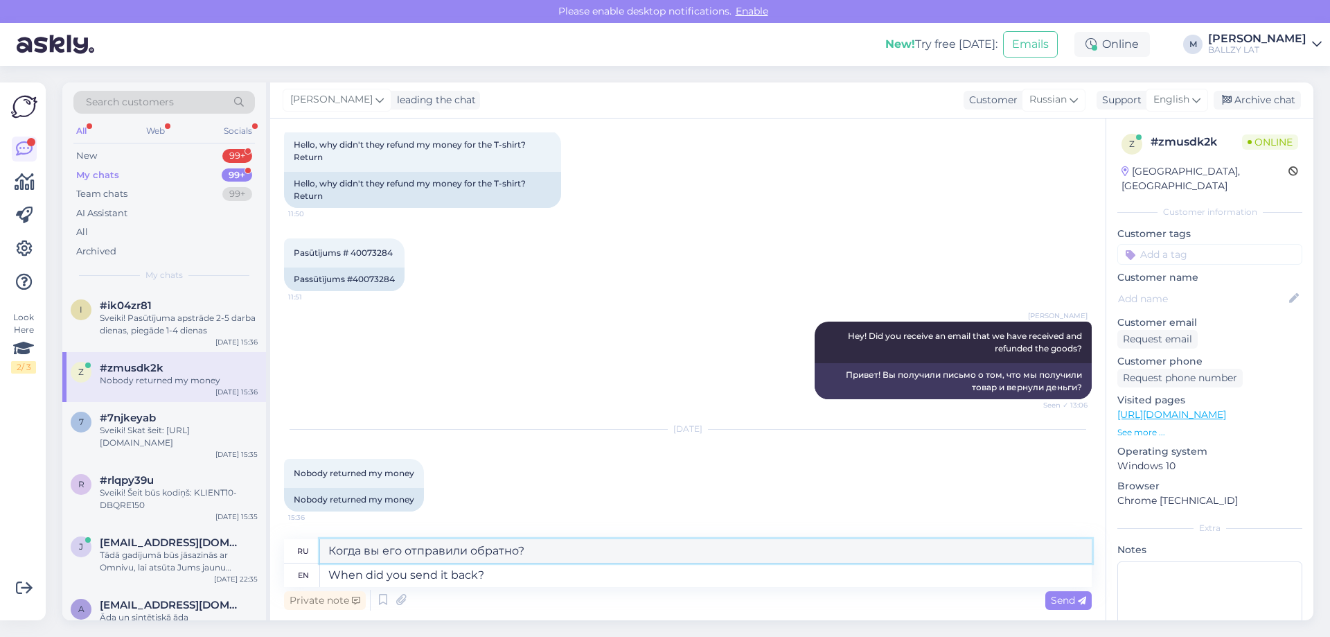
click at [607, 548] on textarea "Когда вы его отправили обратно?" at bounding box center [706, 551] width 772 height 24
drag, startPoint x: 662, startPoint y: 550, endPoint x: 168, endPoint y: 536, distance: 494.2
click at [168, 536] on div "Search customers All Web Socials New 99+ My chats 99+ Team chats 99+ AI Assista…" at bounding box center [687, 351] width 1251 height 538
paste textarea "When did you send it back"
type textarea "When did you send it back?"
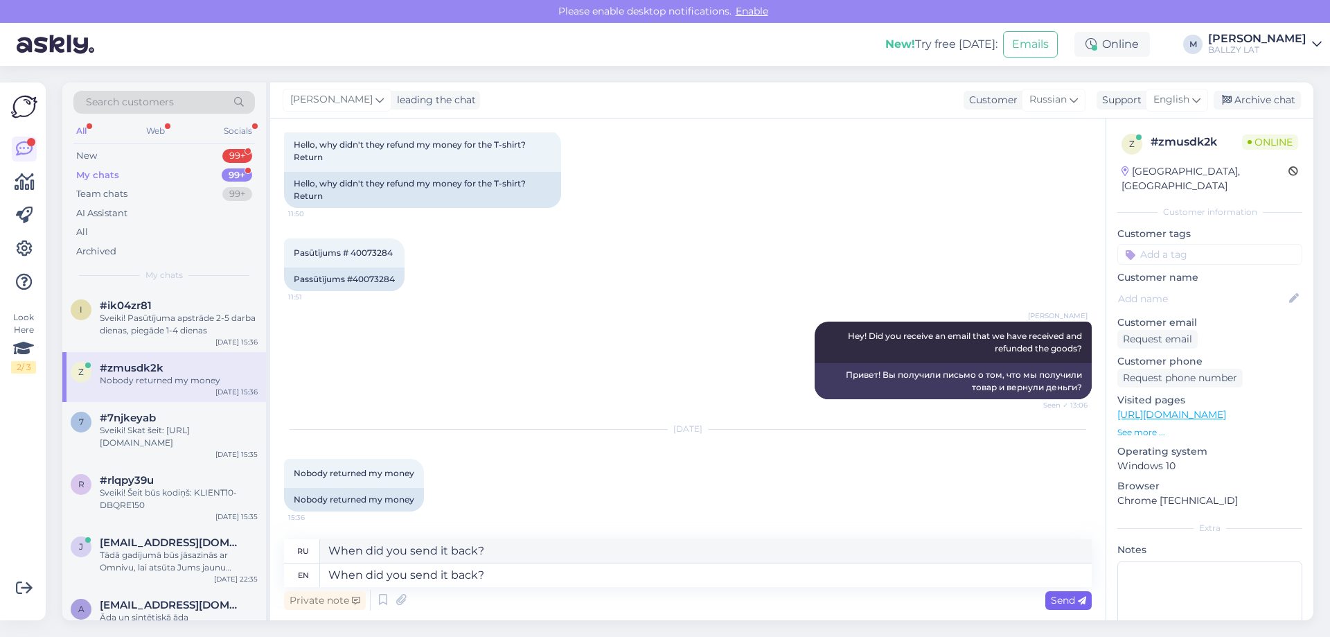
click at [1076, 604] on span "Send" at bounding box center [1068, 600] width 35 height 12
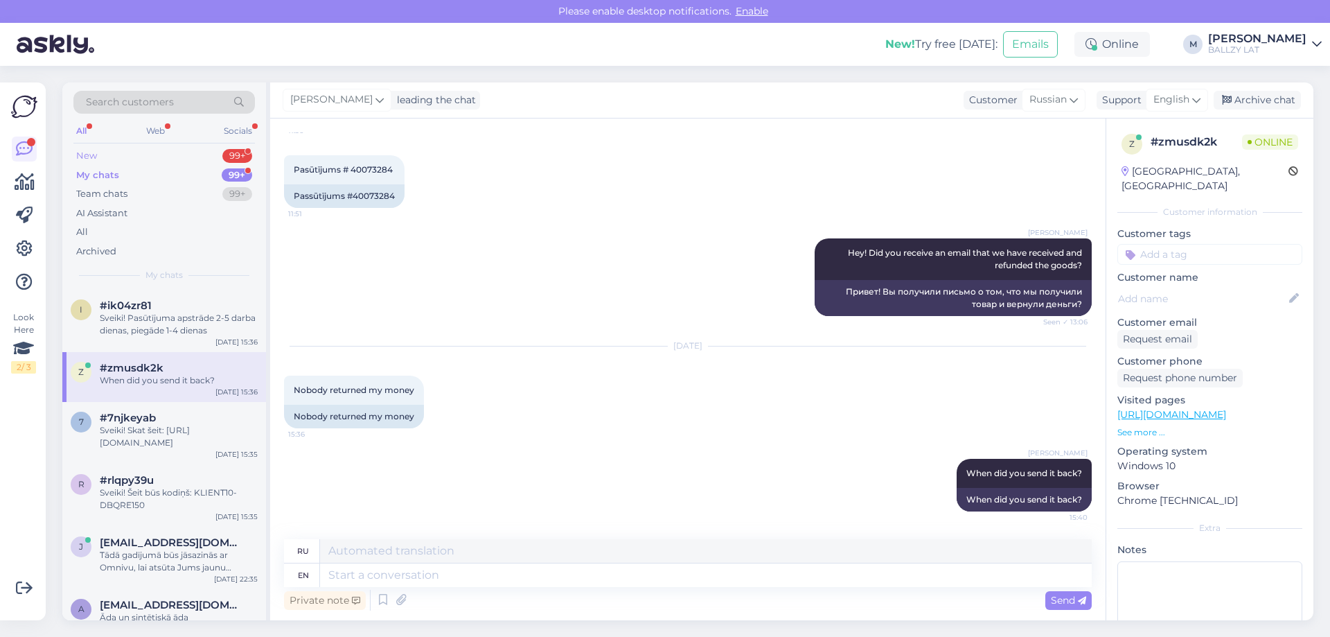
click at [122, 157] on div "New 99+" at bounding box center [164, 155] width 182 height 19
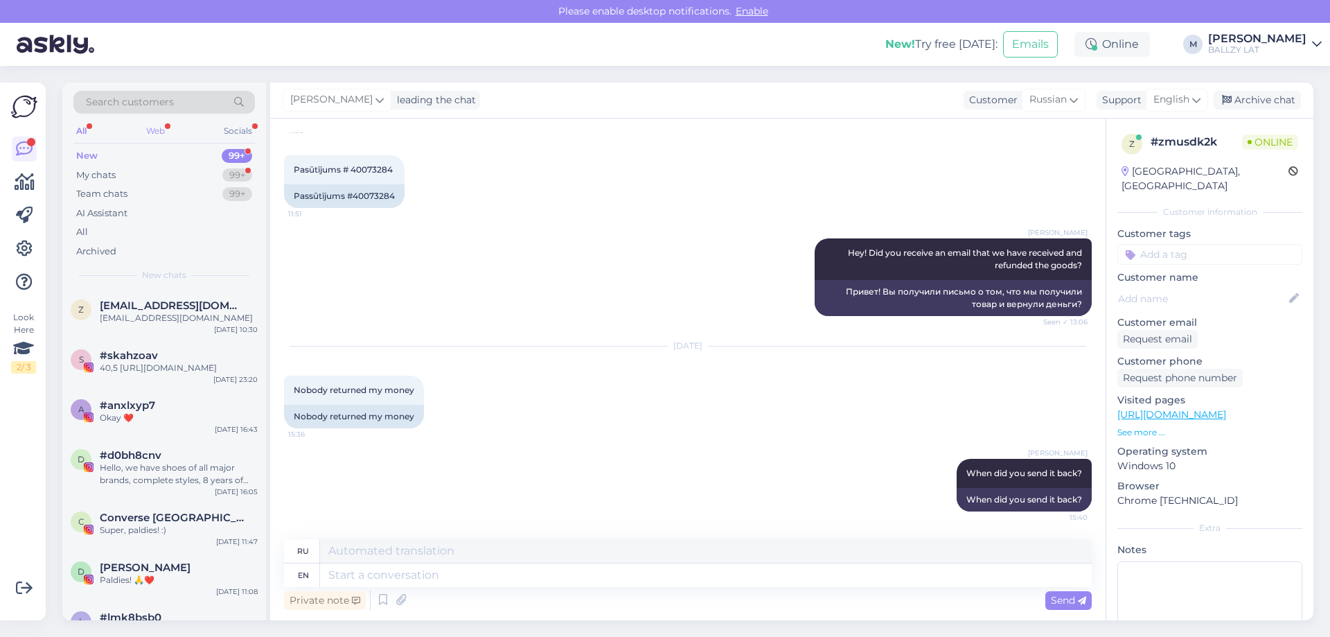
click at [150, 127] on div "Web" at bounding box center [155, 131] width 24 height 18
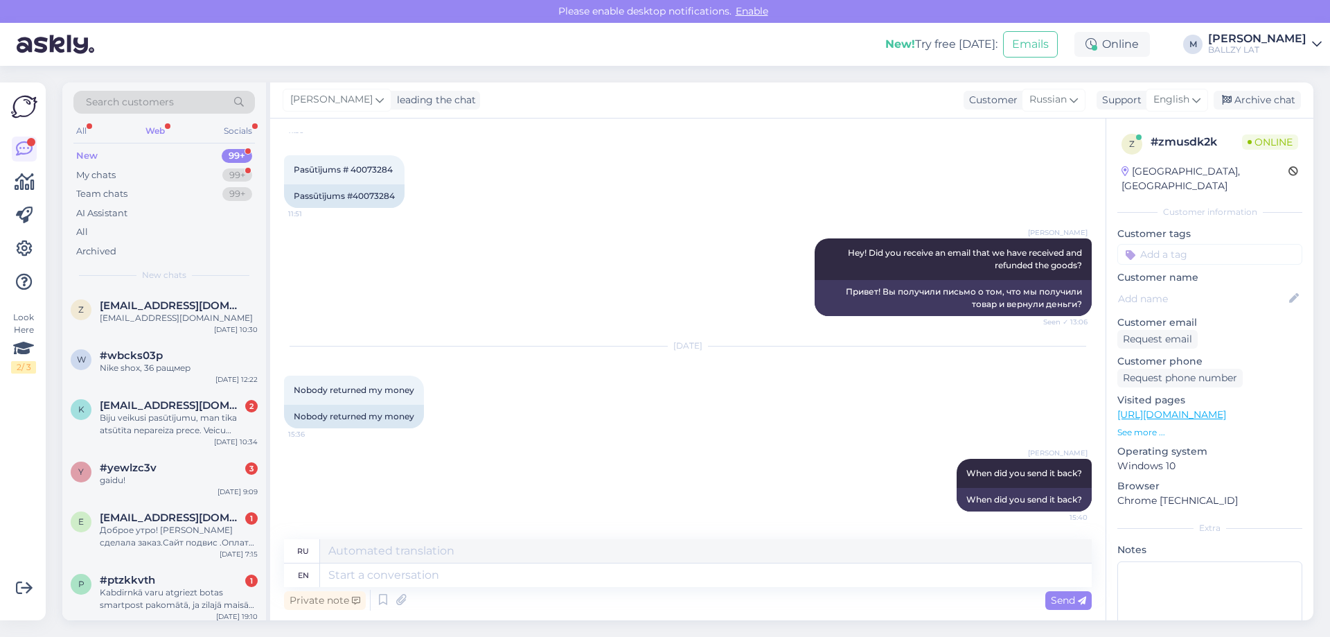
click at [87, 159] on div "New" at bounding box center [86, 156] width 21 height 14
click at [150, 125] on div "Web" at bounding box center [155, 131] width 25 height 18
click at [79, 122] on div "All" at bounding box center [81, 131] width 16 height 18
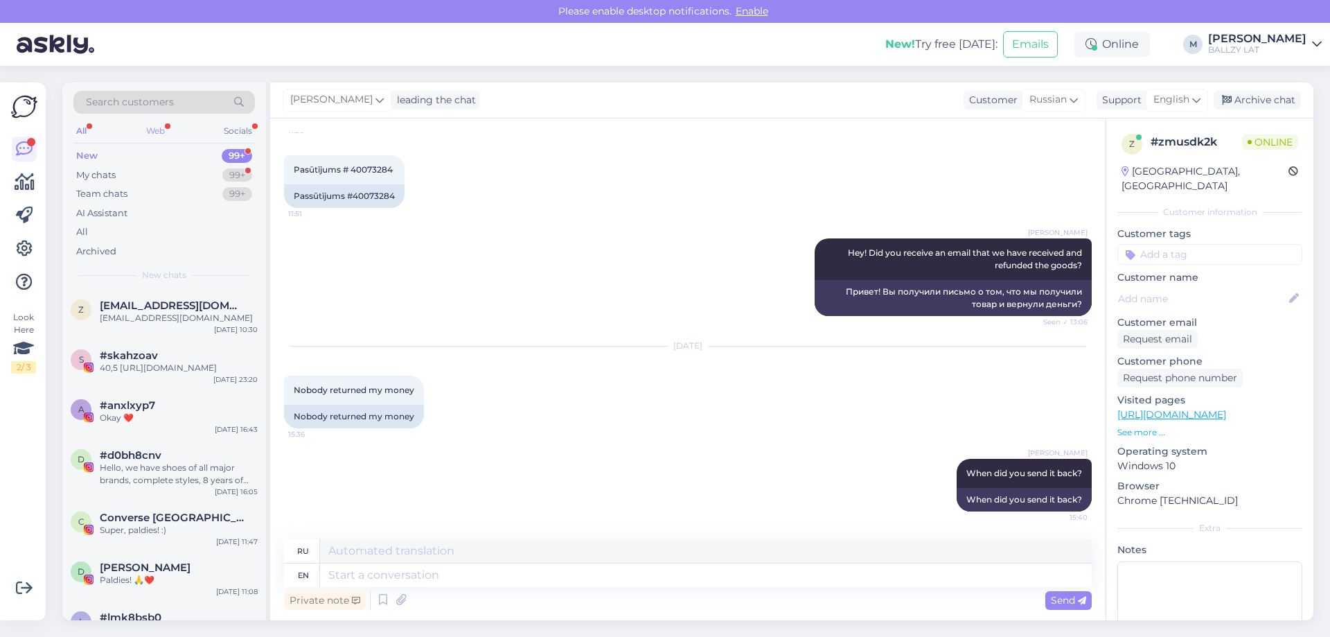
click at [156, 130] on div "Web" at bounding box center [155, 131] width 24 height 18
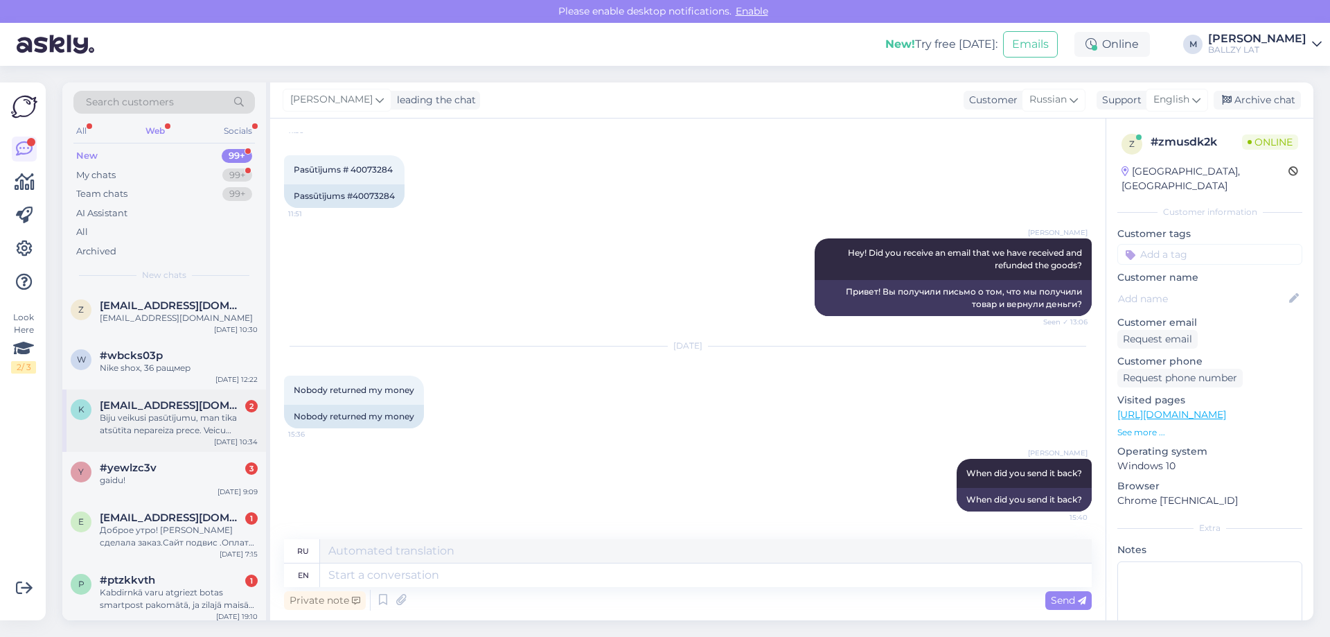
click at [231, 425] on div "Biju veikusi pasūtījumu, man tika atsūtīta nepareiza prece. Veicu atgriešanu. S…" at bounding box center [179, 424] width 158 height 25
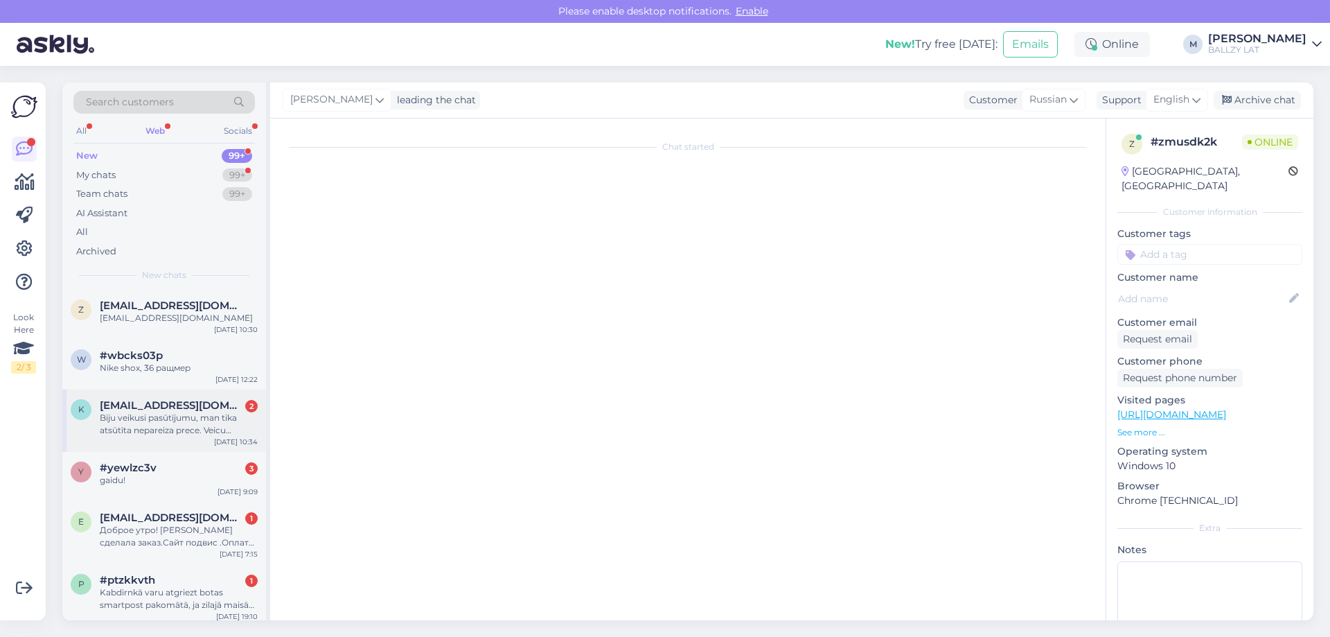
scroll to position [0, 0]
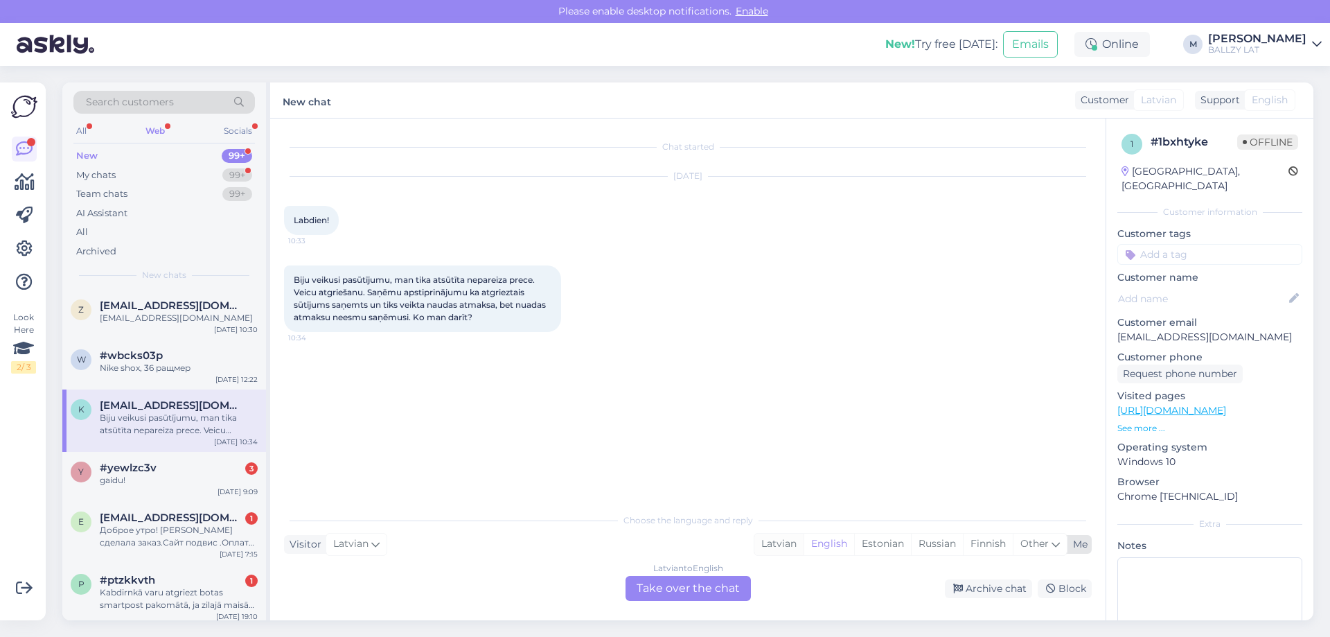
click at [784, 546] on div "Latvian" at bounding box center [779, 544] width 49 height 21
click at [721, 589] on div "Latvian to Latvian Take over the chat" at bounding box center [688, 588] width 125 height 25
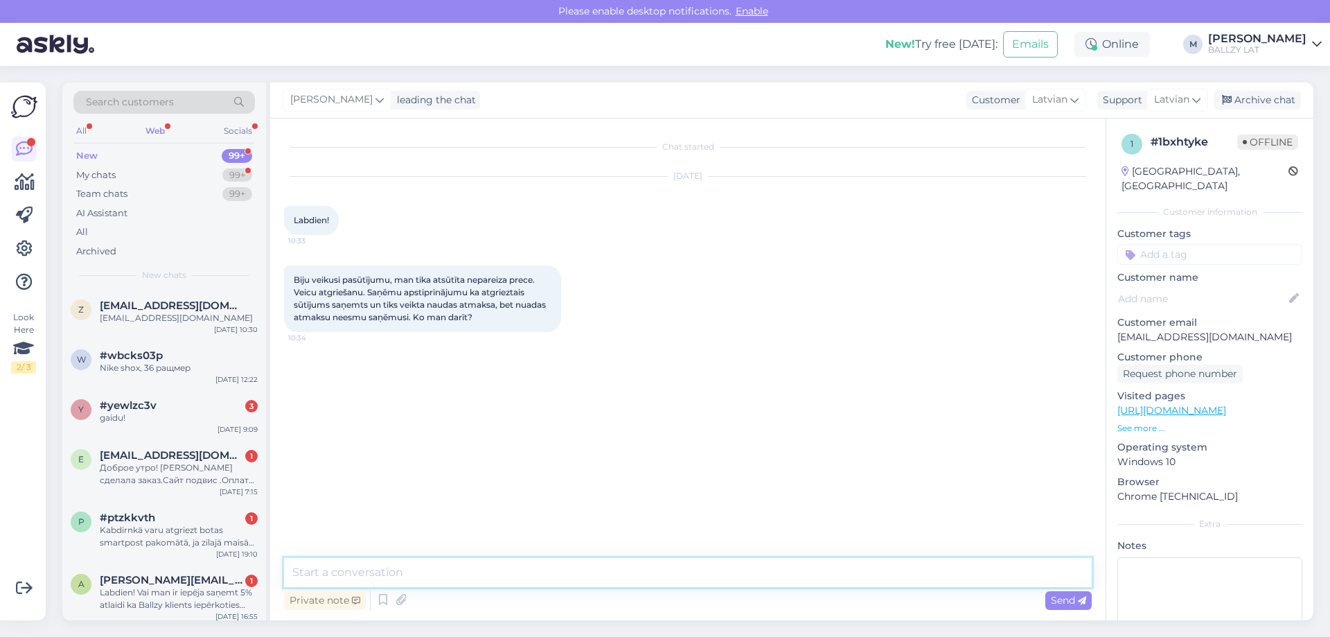
click at [516, 558] on textarea at bounding box center [688, 572] width 808 height 29
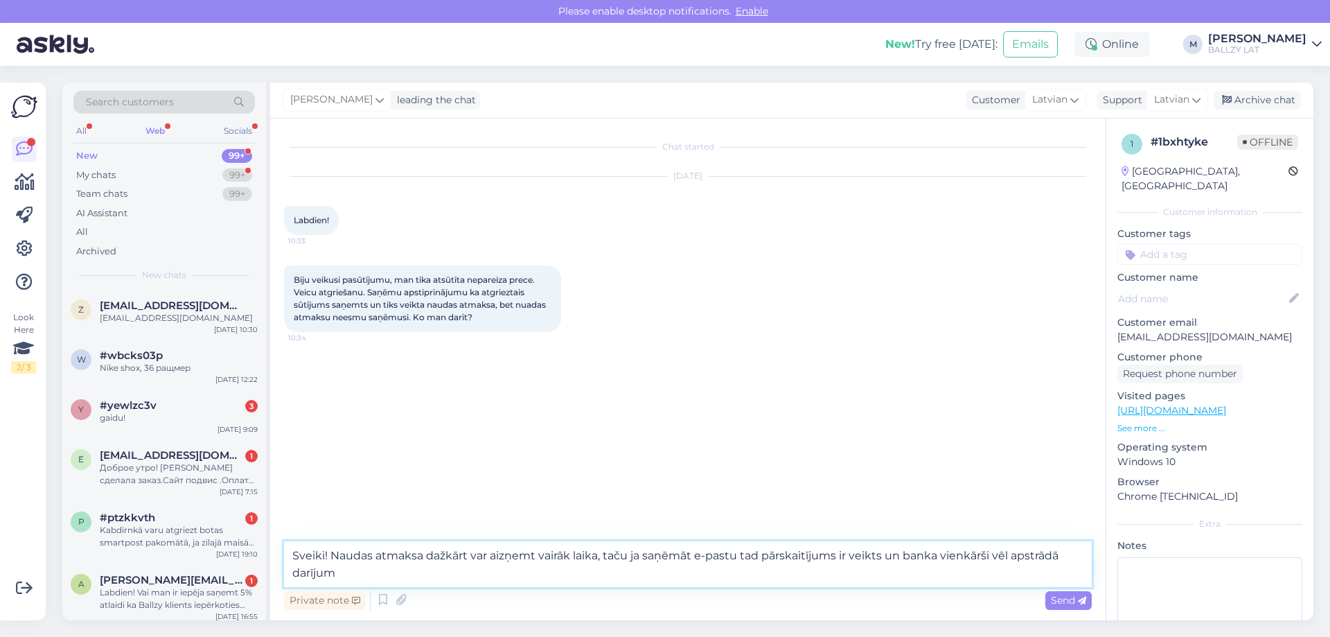
type textarea "Sveiki! Naudas atmaksa dažkārt var aizņemt vairāk laika, taču ja saņēmāt e-past…"
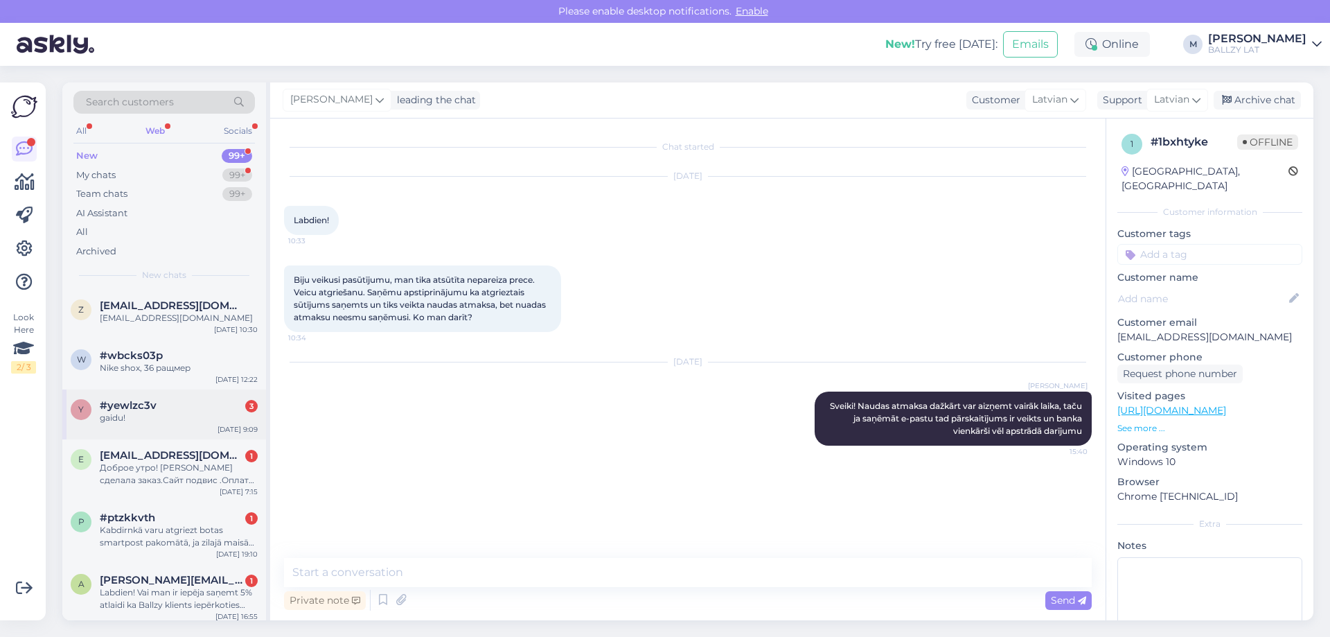
click at [196, 403] on div "#yewlzc3v 3" at bounding box center [179, 405] width 158 height 12
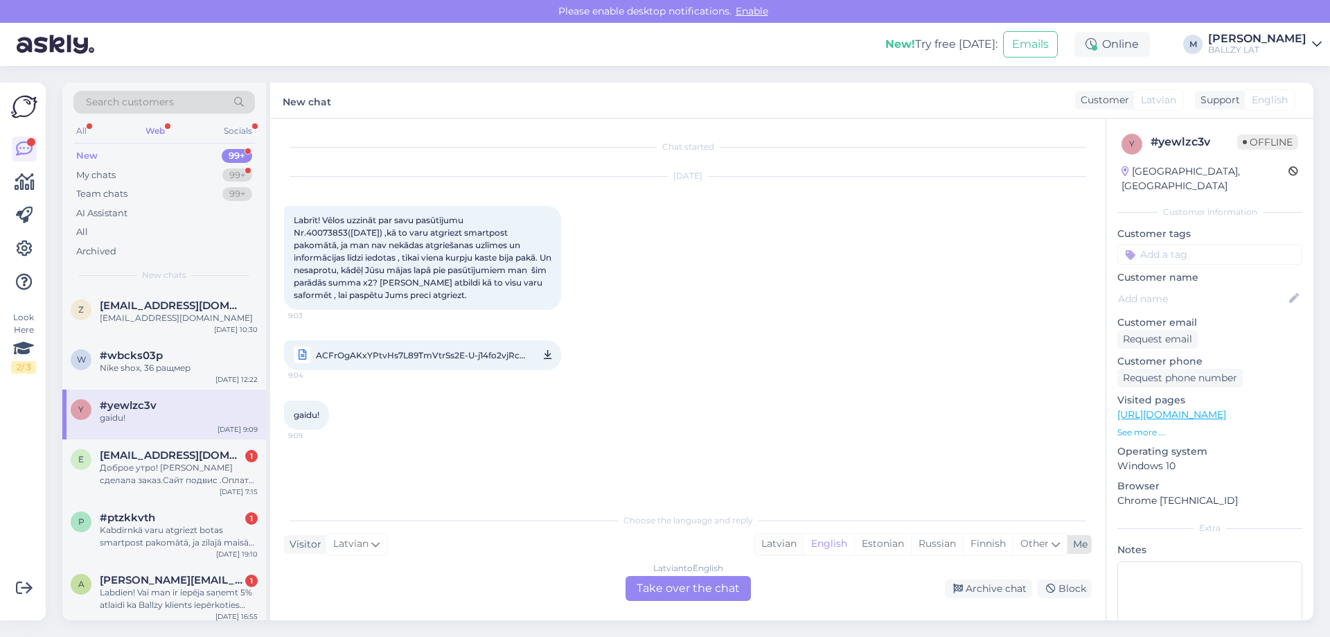
click at [784, 547] on div "Latvian" at bounding box center [779, 544] width 49 height 21
click at [668, 590] on div "Latvian to Latvian Take over the chat" at bounding box center [688, 588] width 125 height 25
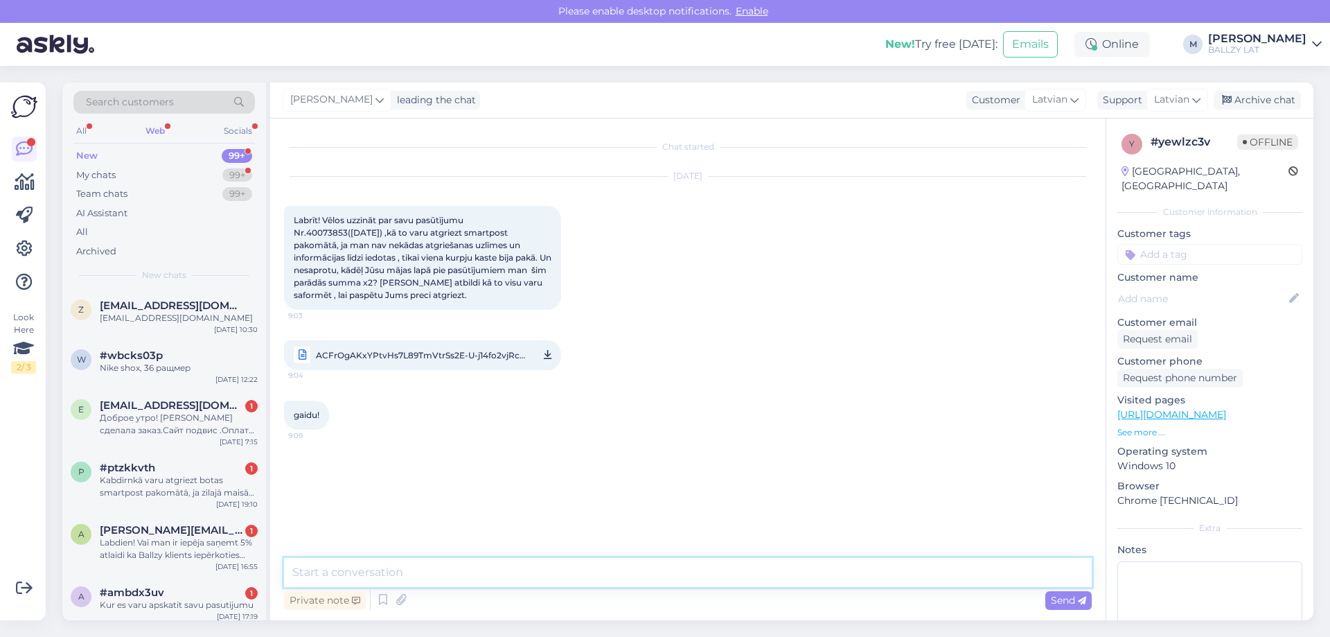
click at [479, 575] on textarea at bounding box center [688, 572] width 808 height 29
paste textarea "[URL][DOMAIN_NAME]"
drag, startPoint x: 482, startPoint y: 573, endPoint x: 170, endPoint y: 537, distance: 313.9
click at [167, 543] on div "Search customers All Web Socials New 99+ My chats 99+ Team chats 99+ AI Assista…" at bounding box center [687, 351] width 1251 height 538
paste textarea "[URL][DOMAIN_NAME]"
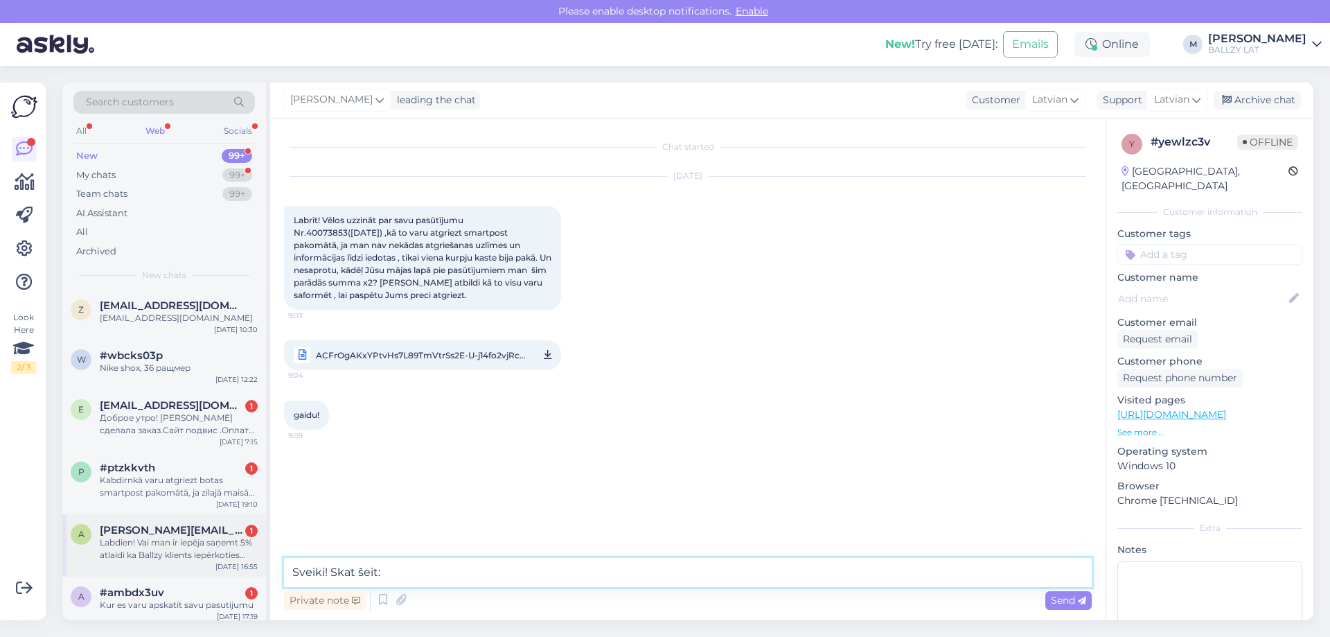
type textarea "Sveiki! Skat šeit: [URL][DOMAIN_NAME]"
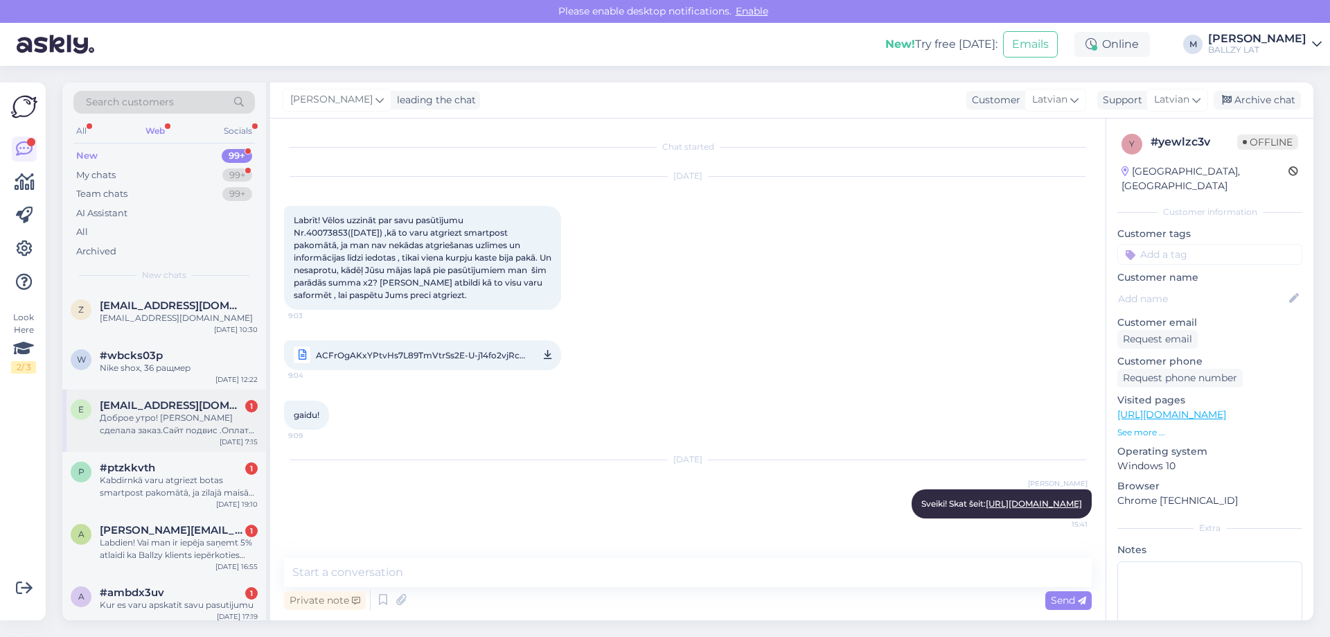
click at [166, 413] on div "Доброе утро! [PERSON_NAME] сделала заказ.Сайт подвис .Оплата не прошла.Заказ в …" at bounding box center [179, 424] width 158 height 25
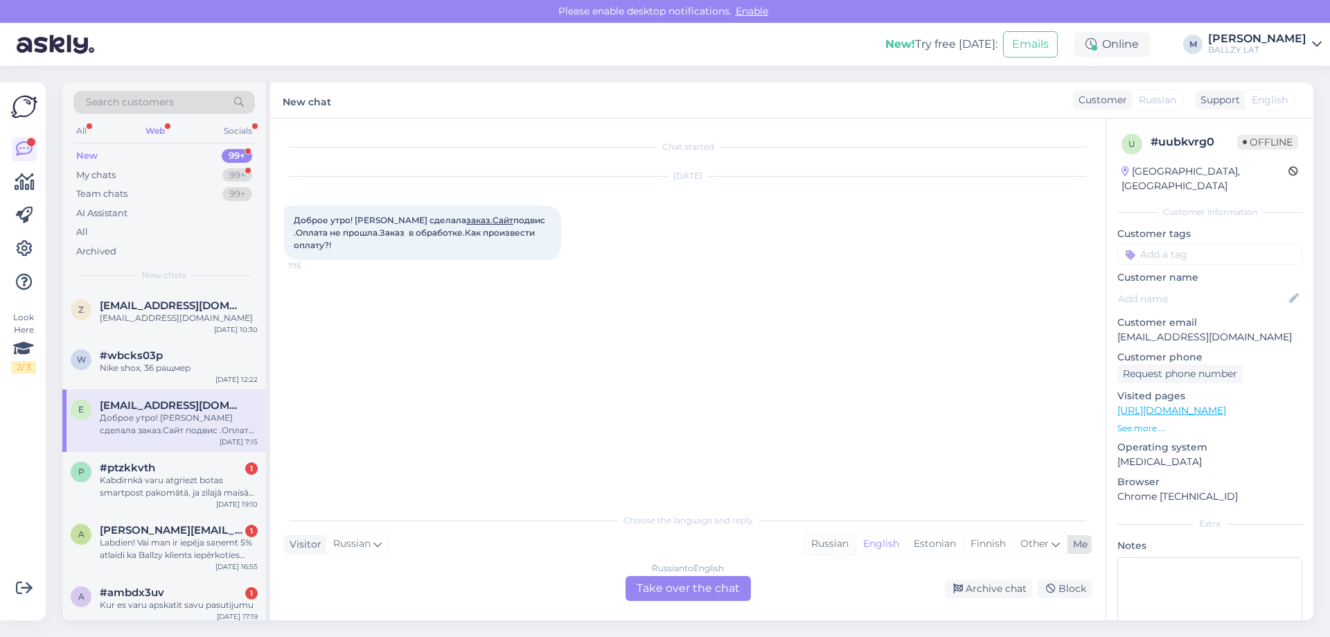
click at [841, 546] on div "Russian" at bounding box center [829, 544] width 51 height 21
click at [719, 570] on div "Russian to Russian" at bounding box center [688, 568] width 74 height 12
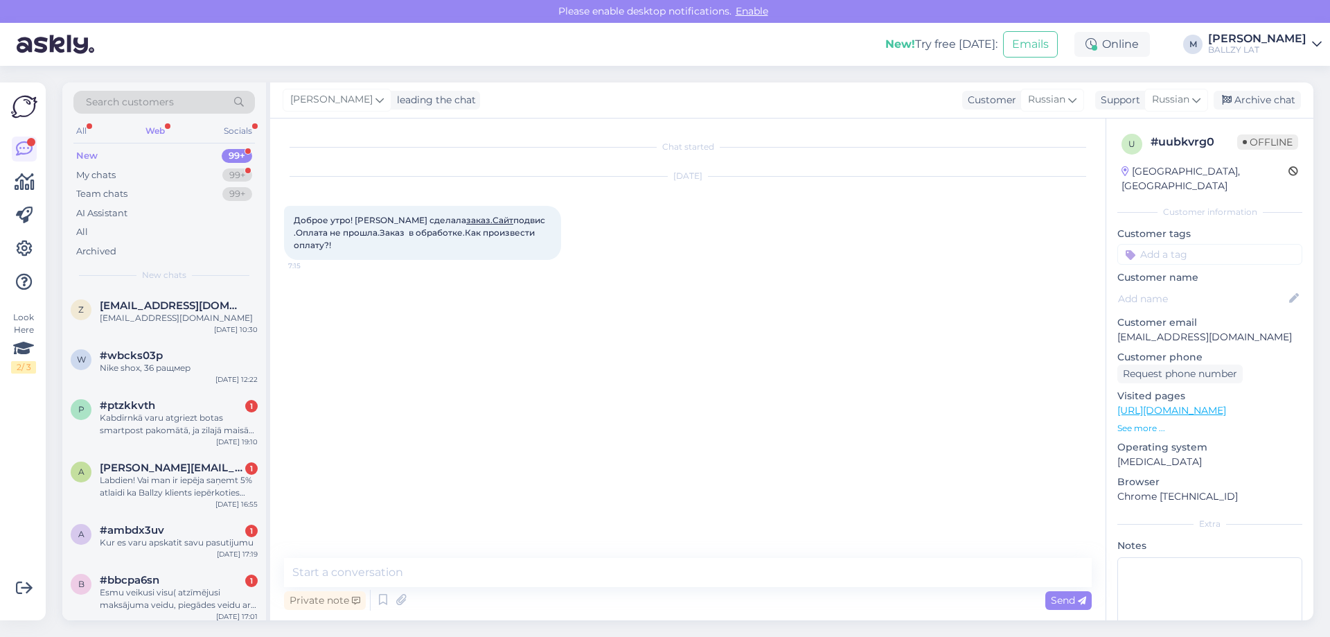
click at [602, 552] on div "Chat started [DATE] Доброе утро! [PERSON_NAME] сделала заказ.Сайт подвис .Оплат…" at bounding box center [688, 369] width 836 height 502
click at [608, 572] on textarea at bounding box center [688, 572] width 808 height 29
click at [333, 569] on textarea "Sveiki! veidojiet jaunu pasūtījumu" at bounding box center [688, 572] width 808 height 29
click at [520, 574] on textarea "Sveiki! Veidojiet jaunu pasūtījumu" at bounding box center [688, 572] width 808 height 29
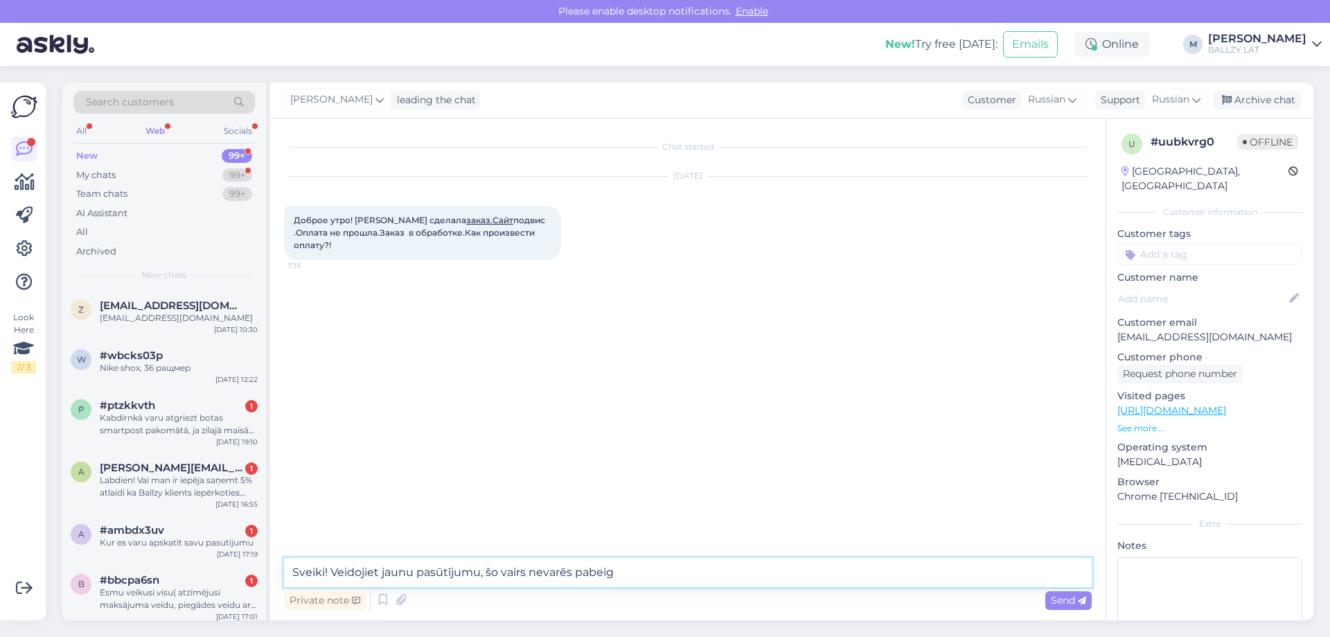
type textarea "Sveiki! Veidojiet jaunu pasūtījumu, šo vairs nevarēs pabeigt"
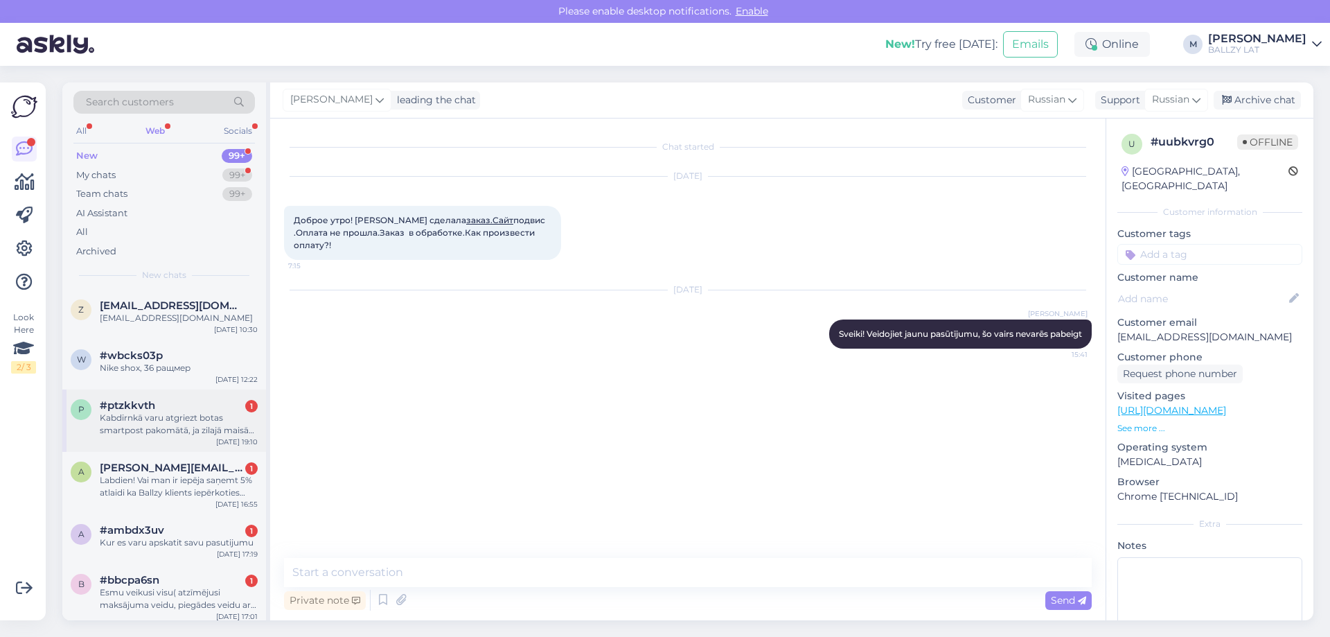
click at [197, 412] on div "Kabdirnkā varu atgriezt botas smartpost pakomātā, ja zilajā maisā nebija atgrie…" at bounding box center [179, 424] width 158 height 25
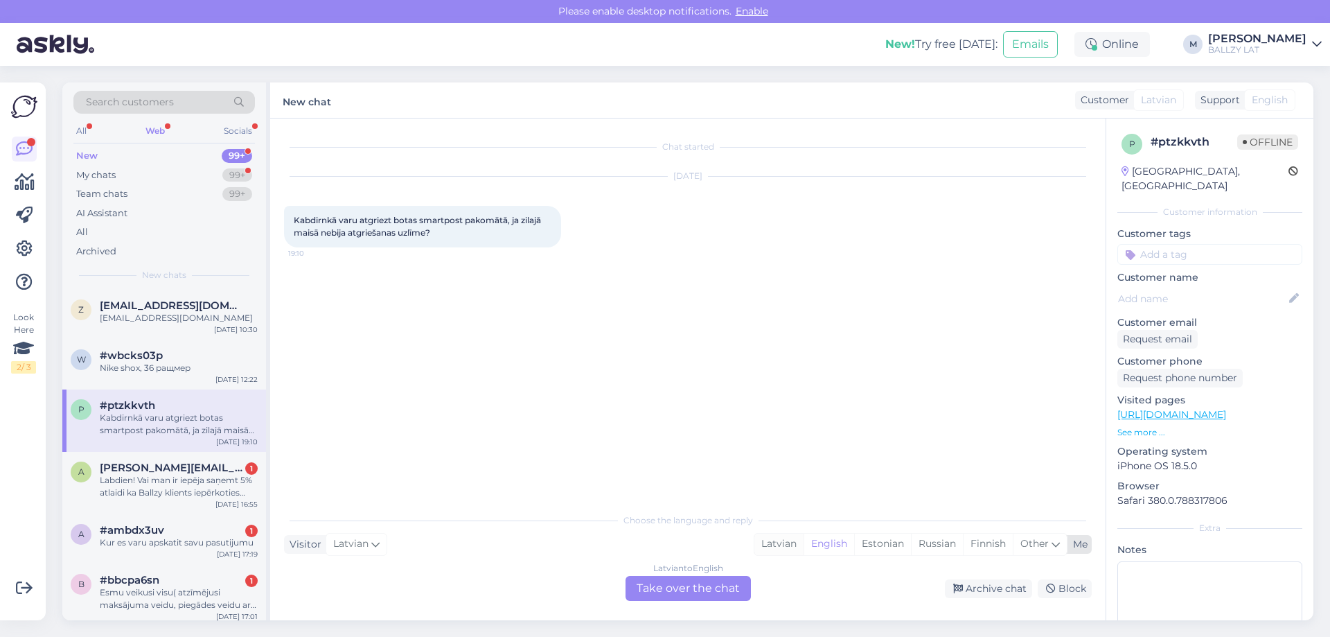
click at [775, 542] on div "Latvian" at bounding box center [779, 544] width 49 height 21
click at [723, 586] on div "Latvian to Latvian Take over the chat" at bounding box center [688, 588] width 125 height 25
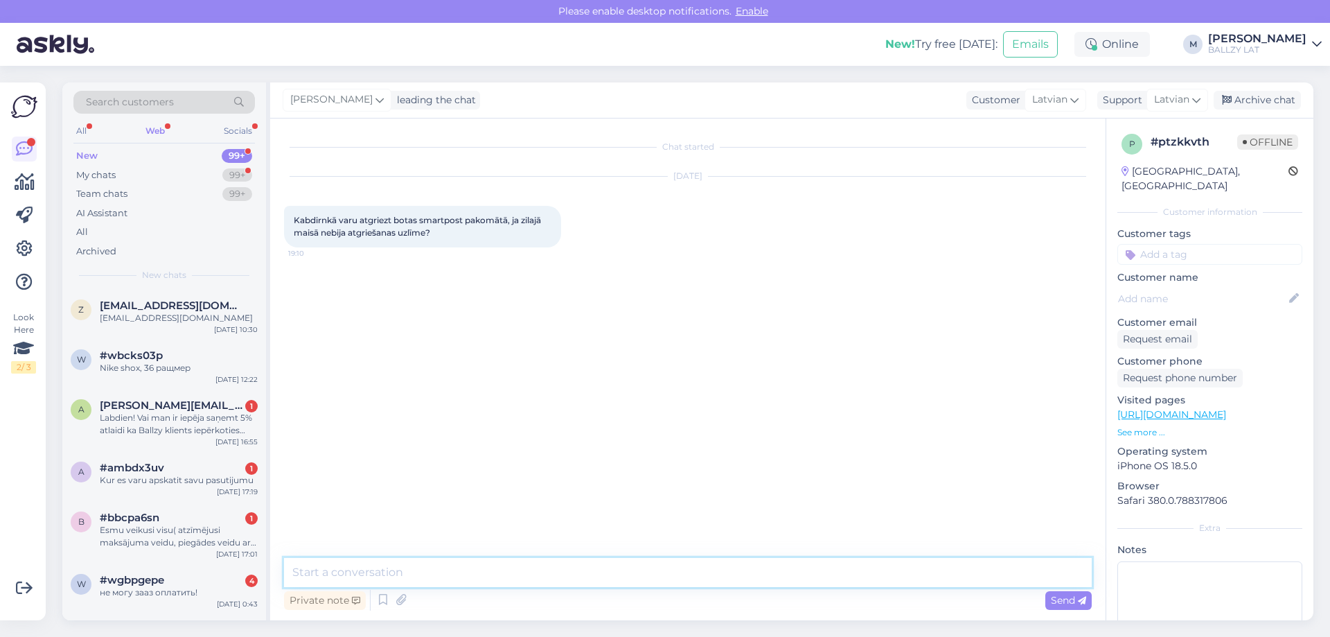
click at [511, 569] on textarea at bounding box center [688, 572] width 808 height 29
paste textarea "[URL][DOMAIN_NAME]"
type textarea "Sveiki! Skat šeit: [URL][DOMAIN_NAME]"
click at [107, 175] on div "My chats" at bounding box center [95, 175] width 39 height 14
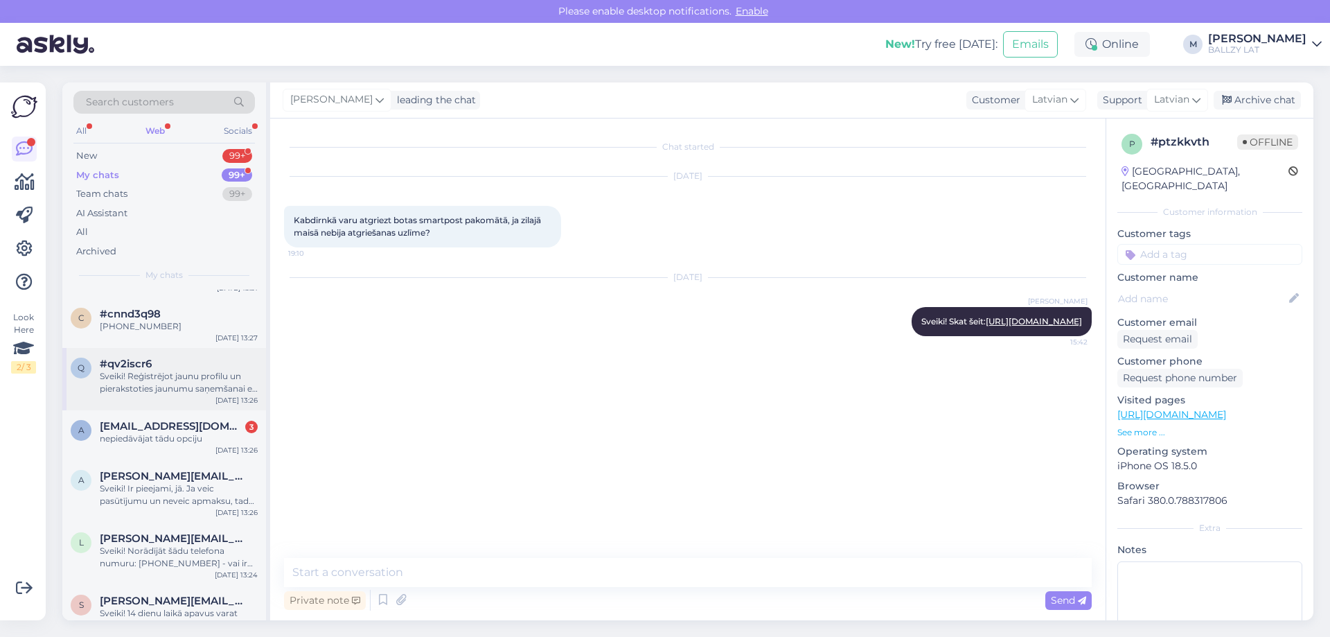
scroll to position [901, 0]
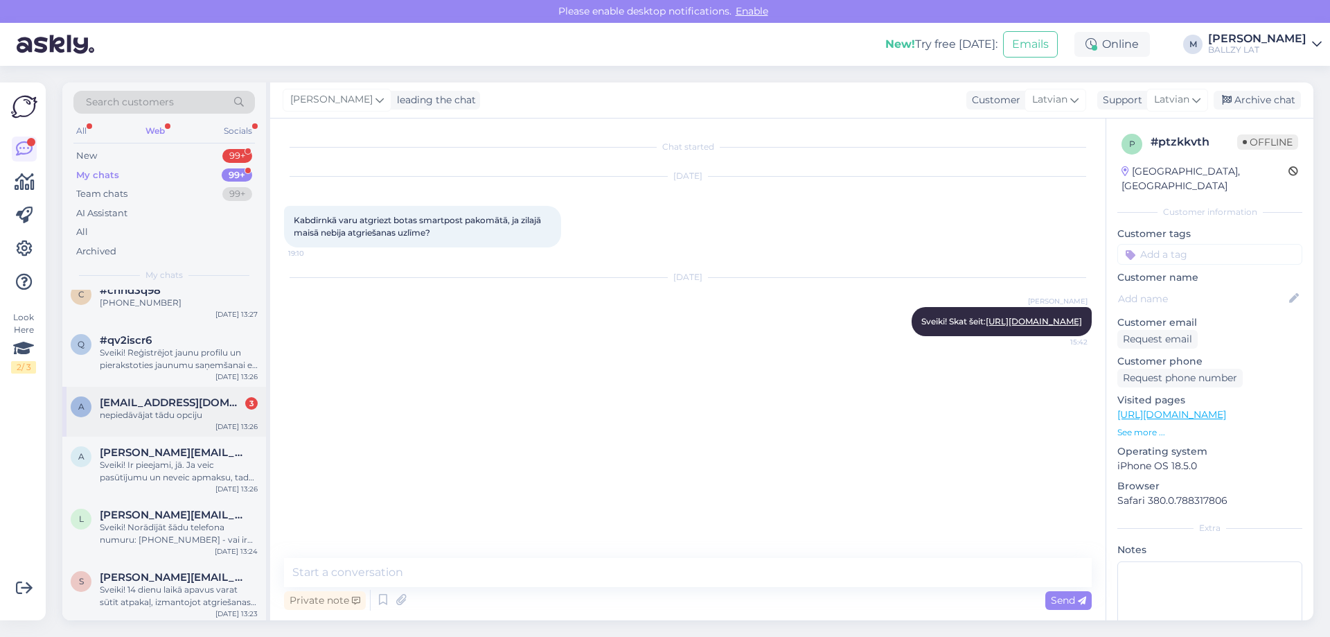
click at [166, 409] on div "nepiedāvājat tādu opciju" at bounding box center [179, 415] width 158 height 12
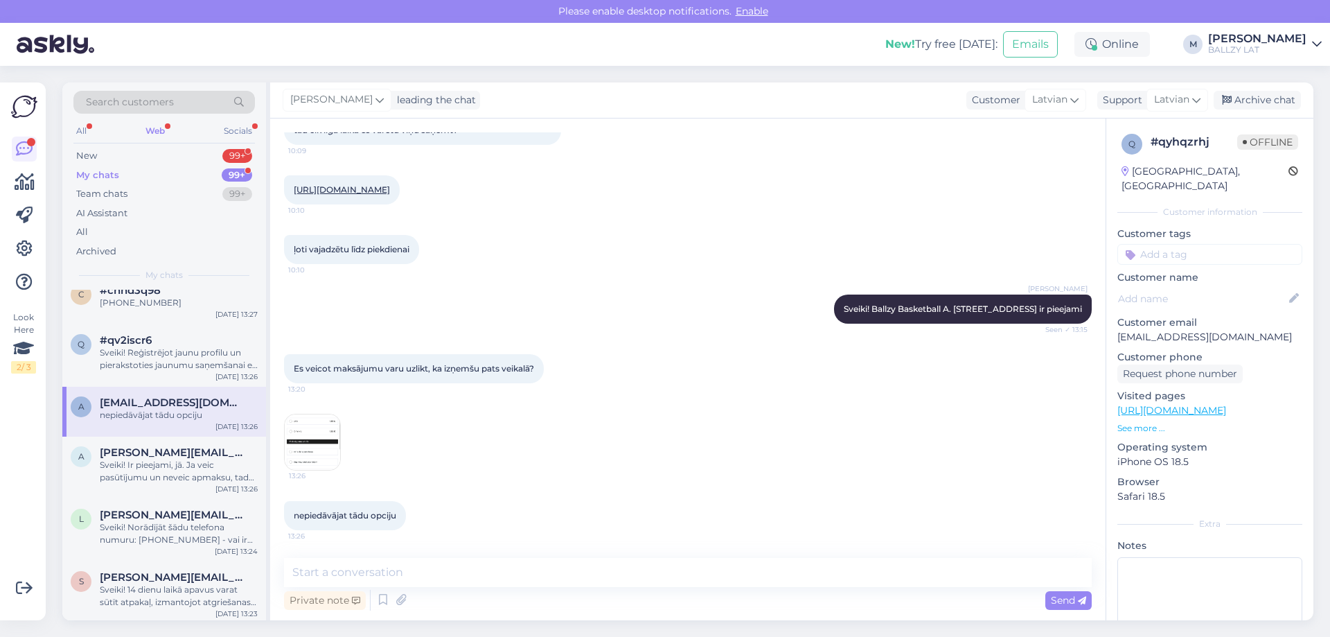
click at [326, 432] on img at bounding box center [312, 441] width 55 height 55
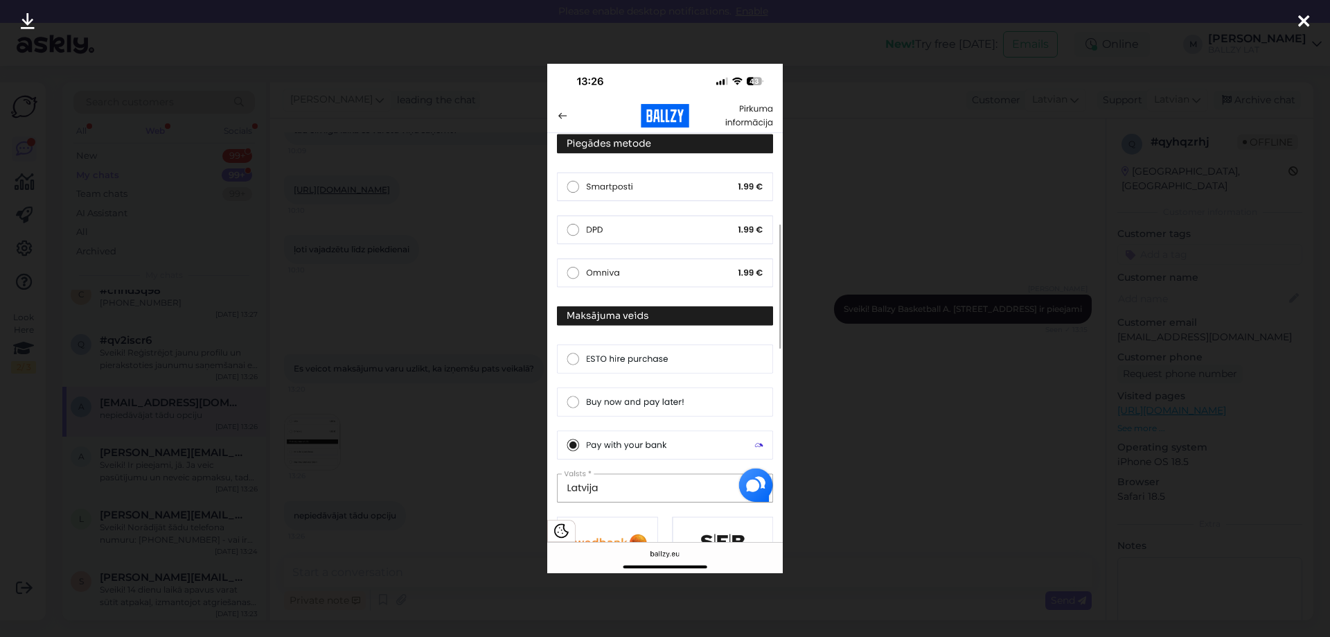
click at [463, 413] on div at bounding box center [665, 318] width 1330 height 637
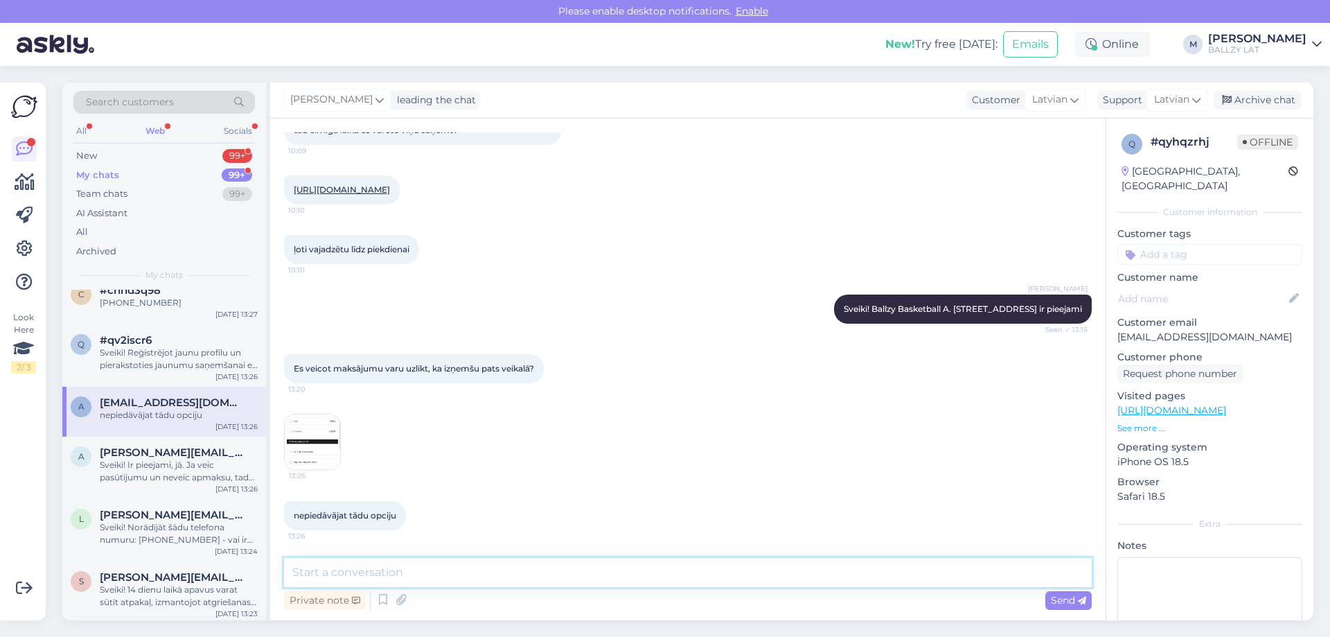
click at [452, 572] on textarea at bounding box center [688, 572] width 808 height 29
drag, startPoint x: 460, startPoint y: 567, endPoint x: 470, endPoint y: 563, distance: 11.0
click at [462, 565] on textarea "Sveiki! DOmā" at bounding box center [688, 572] width 808 height 29
drag, startPoint x: 470, startPoint y: 563, endPoint x: 351, endPoint y: 566, distance: 119.2
click at [351, 566] on textarea "Sveiki! DOmā" at bounding box center [688, 572] width 808 height 29
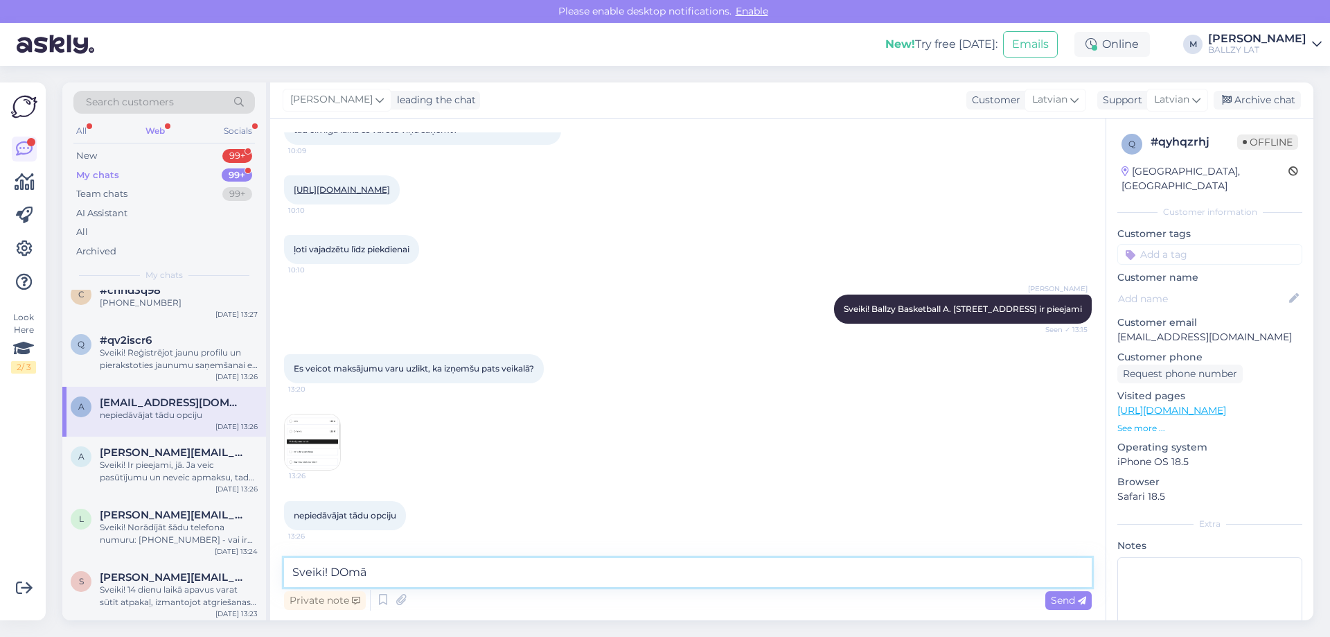
click at [452, 569] on textarea "Sveiki! DOmā" at bounding box center [688, 572] width 808 height 29
drag, startPoint x: 470, startPoint y: 565, endPoint x: 234, endPoint y: 563, distance: 236.3
click at [234, 563] on div "Search customers All Web Socials New 99+ My chats 99+ Team chats 99+ AI Assista…" at bounding box center [687, 351] width 1251 height 538
type textarea "Sveiki! Tādas opcijas nav - par konkrēto preci runājot, to vienkārši var nopirk…"
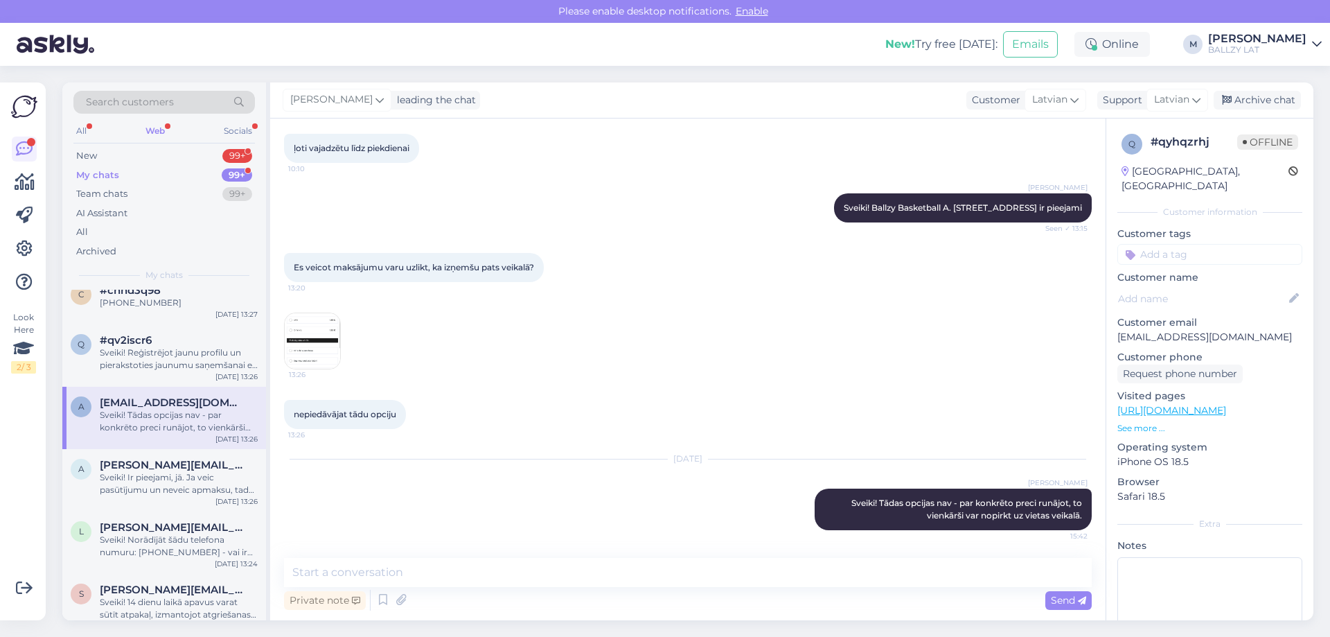
click at [161, 98] on span "Search customers" at bounding box center [130, 102] width 88 height 15
